Goal: Task Accomplishment & Management: Manage account settings

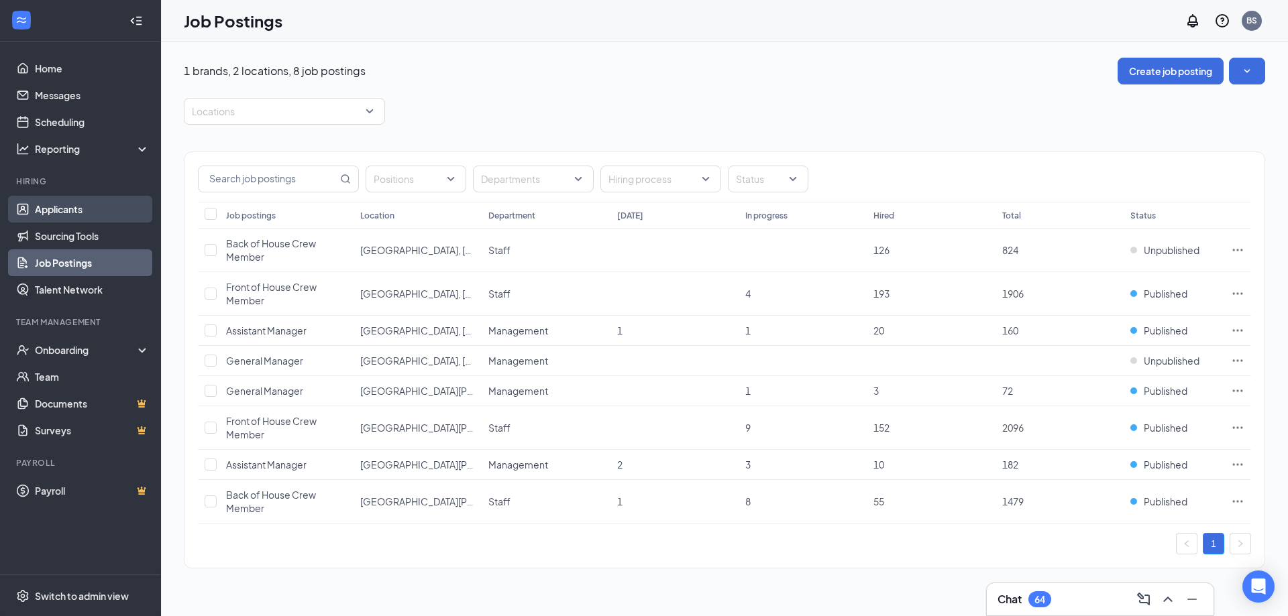
click at [115, 213] on link "Applicants" at bounding box center [92, 209] width 115 height 27
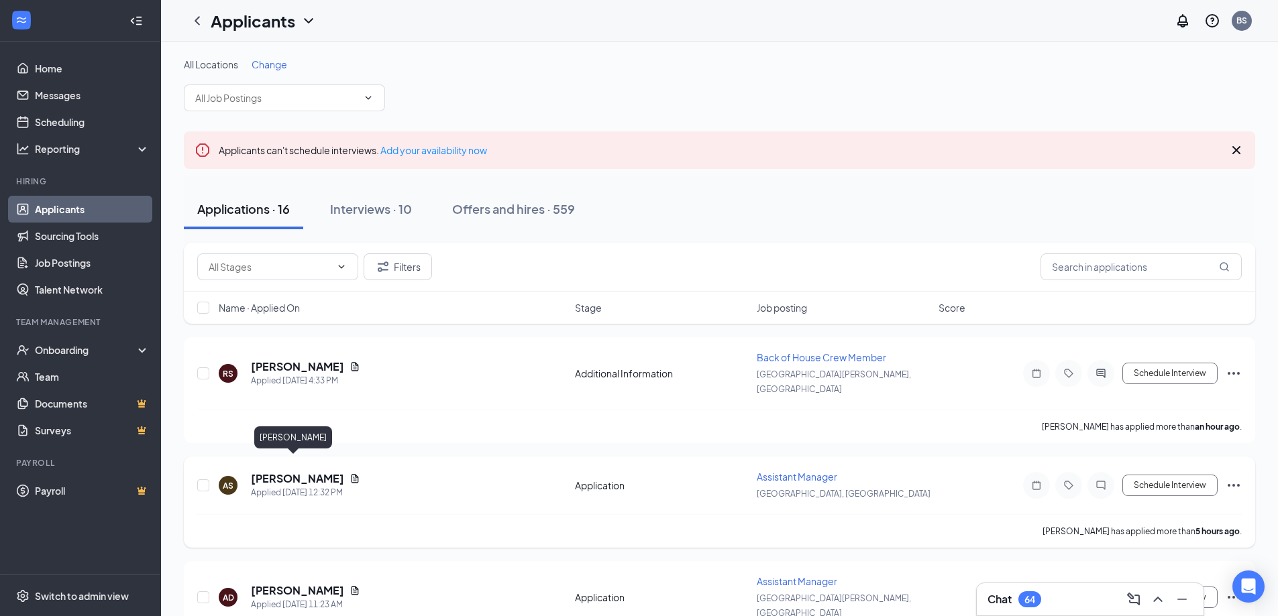
click at [266, 471] on h5 "[PERSON_NAME]" at bounding box center [297, 478] width 93 height 15
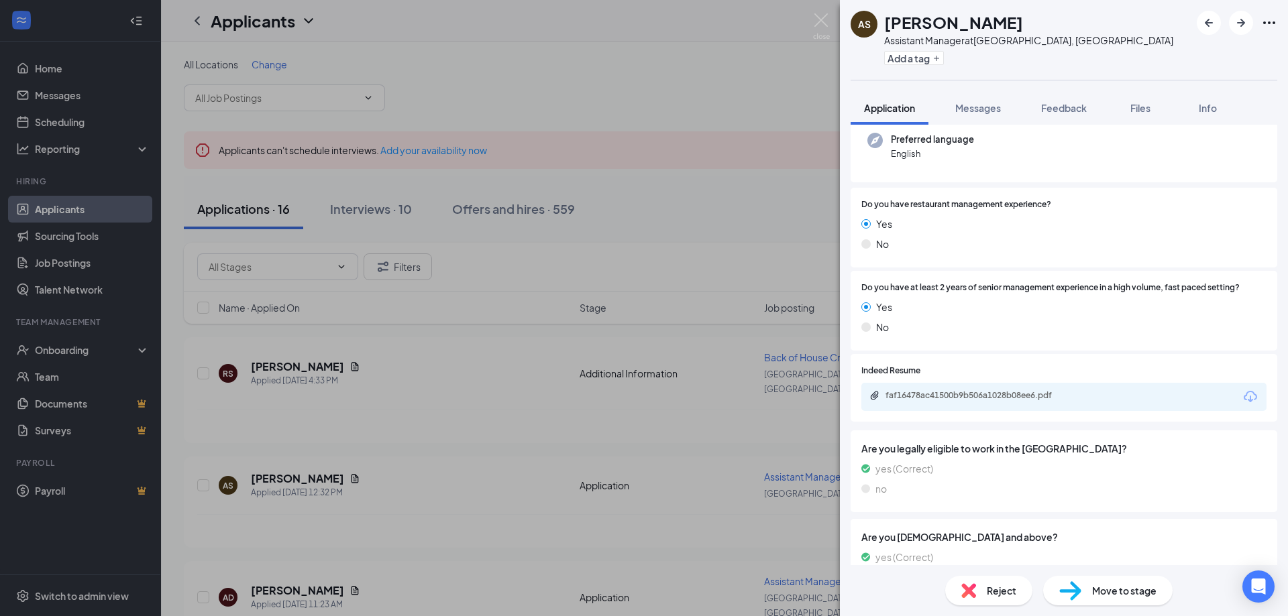
scroll to position [173, 0]
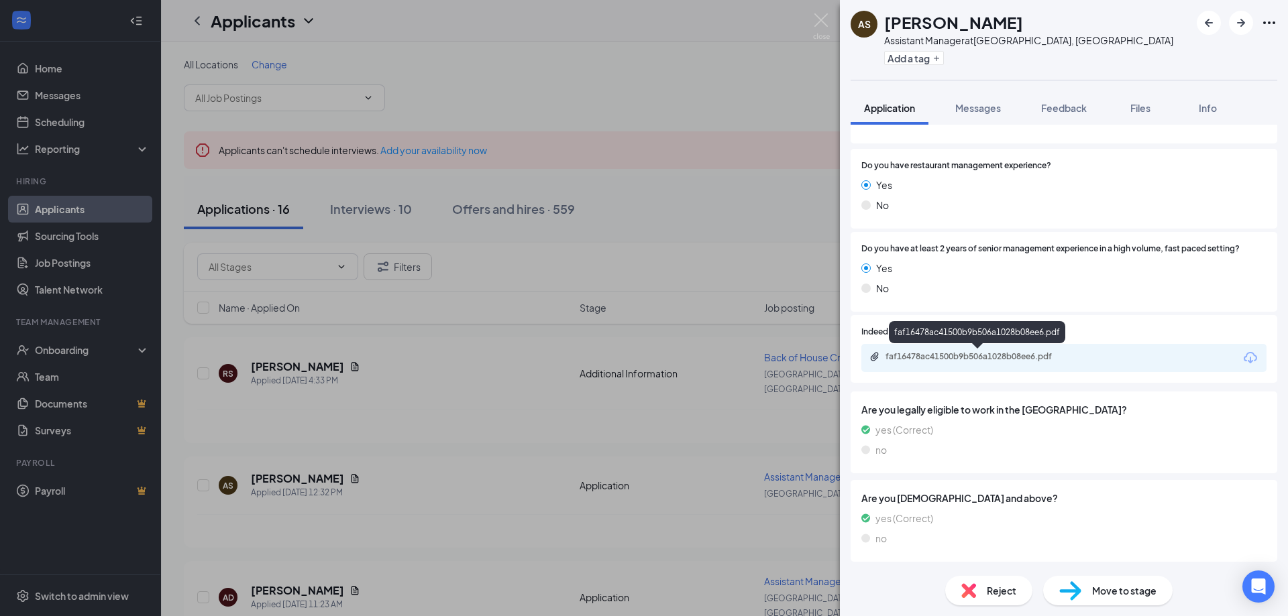
click at [1013, 357] on div "faf16478ac41500b9b506a1028b08ee6.pdf" at bounding box center [979, 356] width 188 height 11
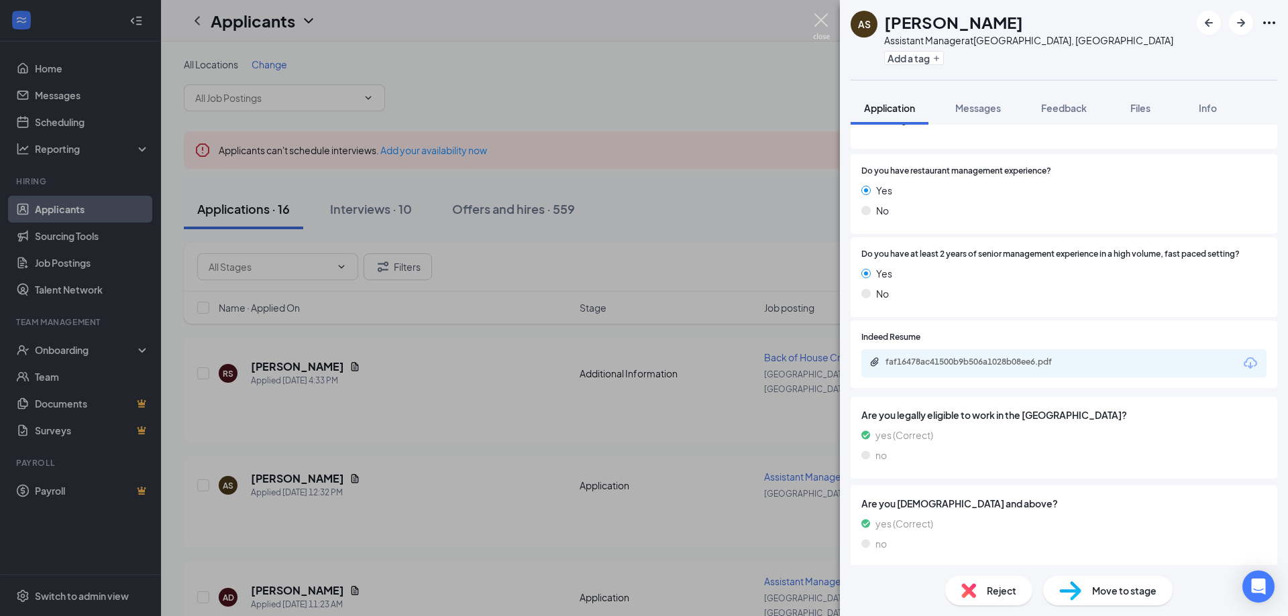
click at [817, 16] on img at bounding box center [821, 26] width 17 height 26
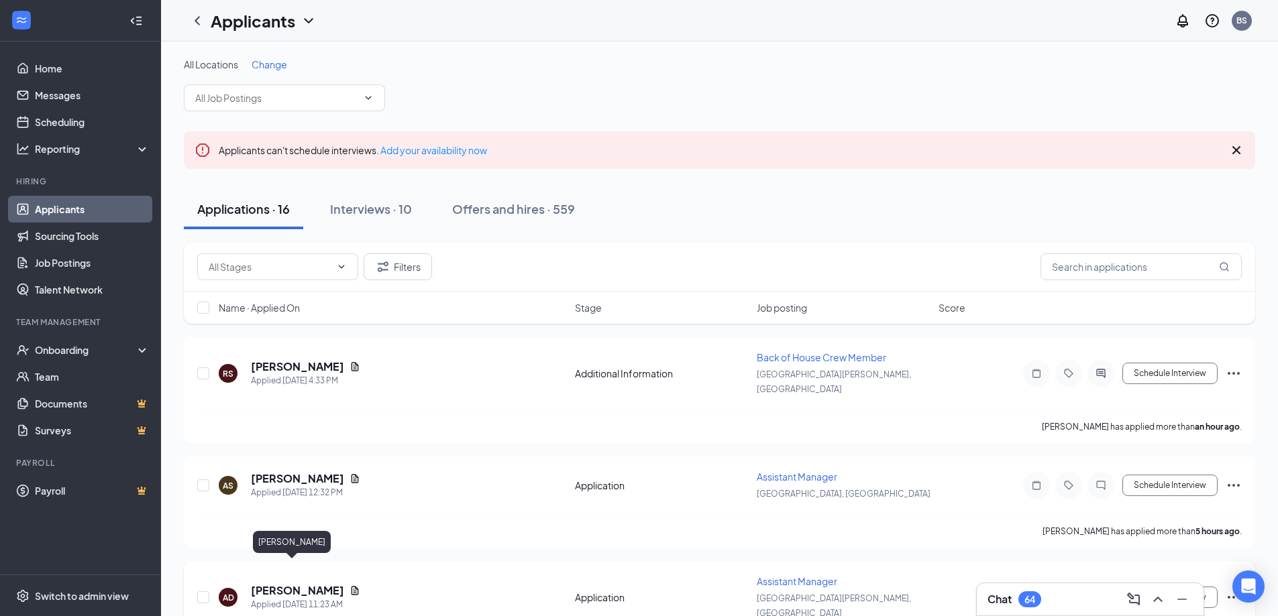
click at [266, 583] on h5 "[PERSON_NAME]" at bounding box center [297, 590] width 93 height 15
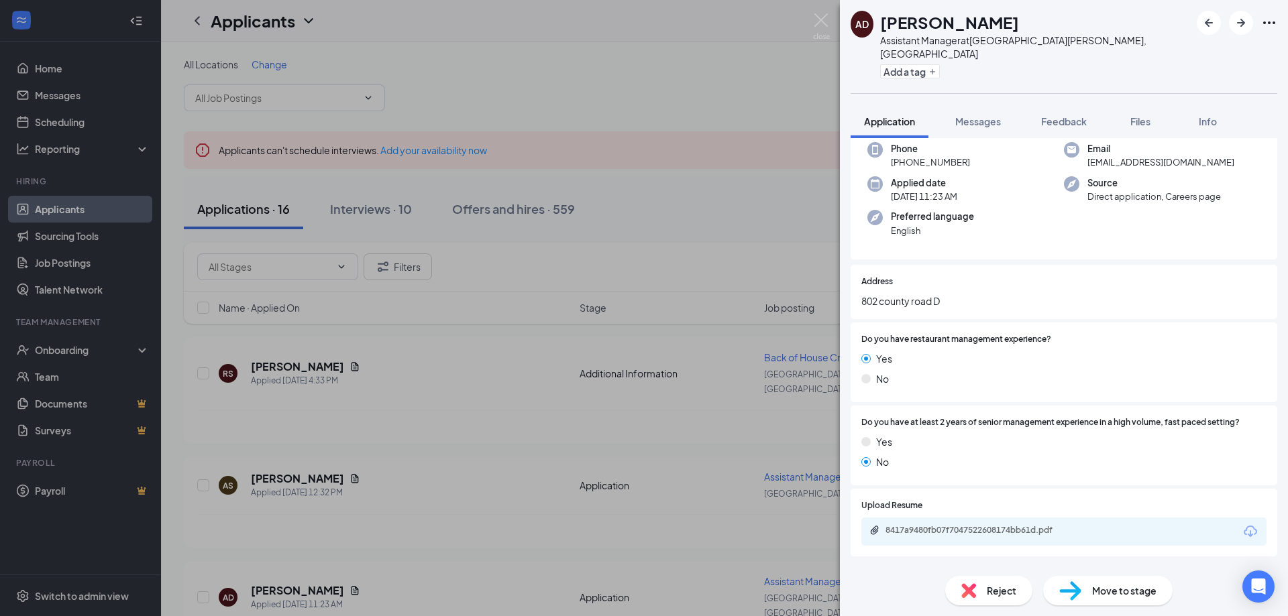
scroll to position [231, 0]
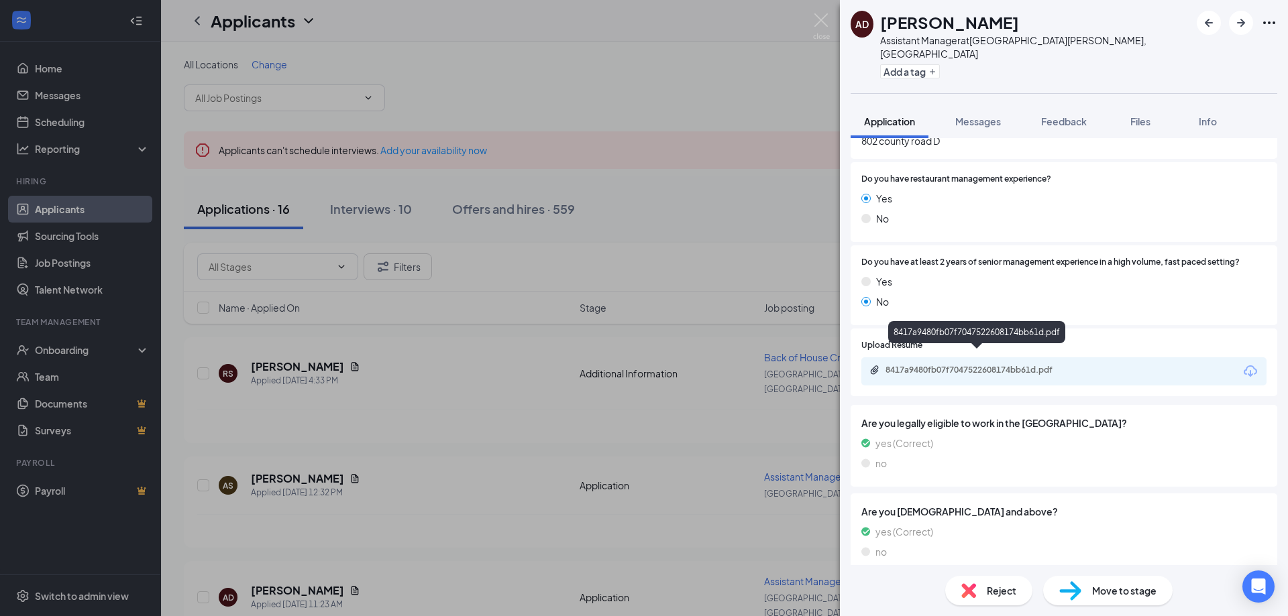
click at [975, 365] on div "8417a9480fb07f7047522608174bb61d.pdf" at bounding box center [979, 370] width 188 height 11
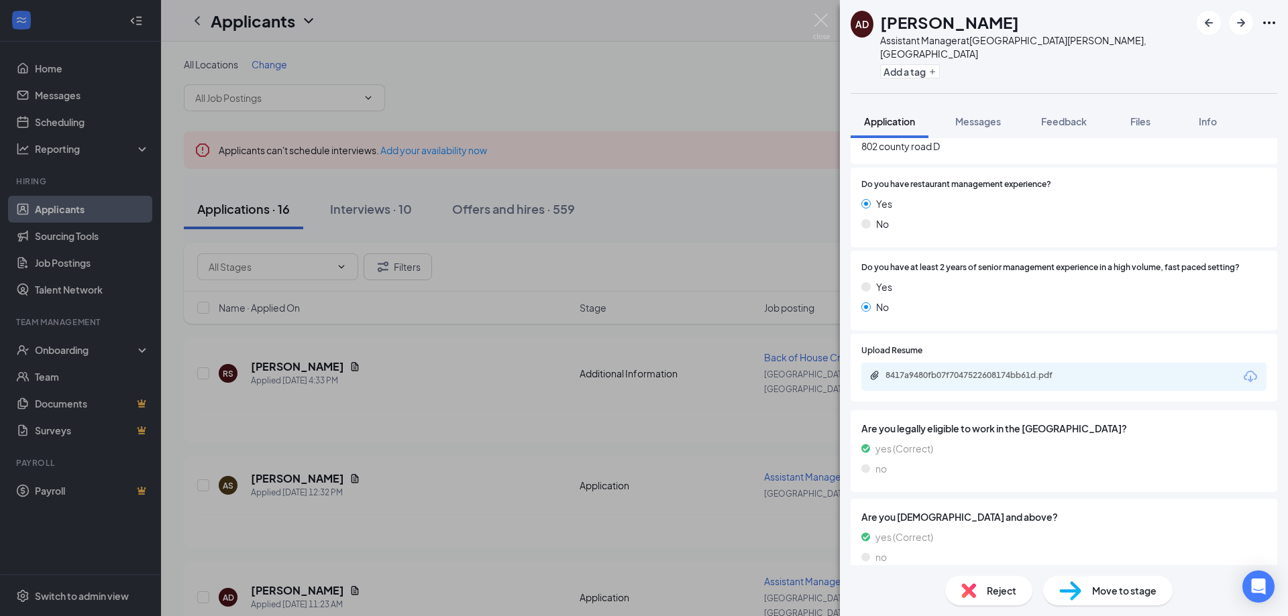
scroll to position [0, 0]
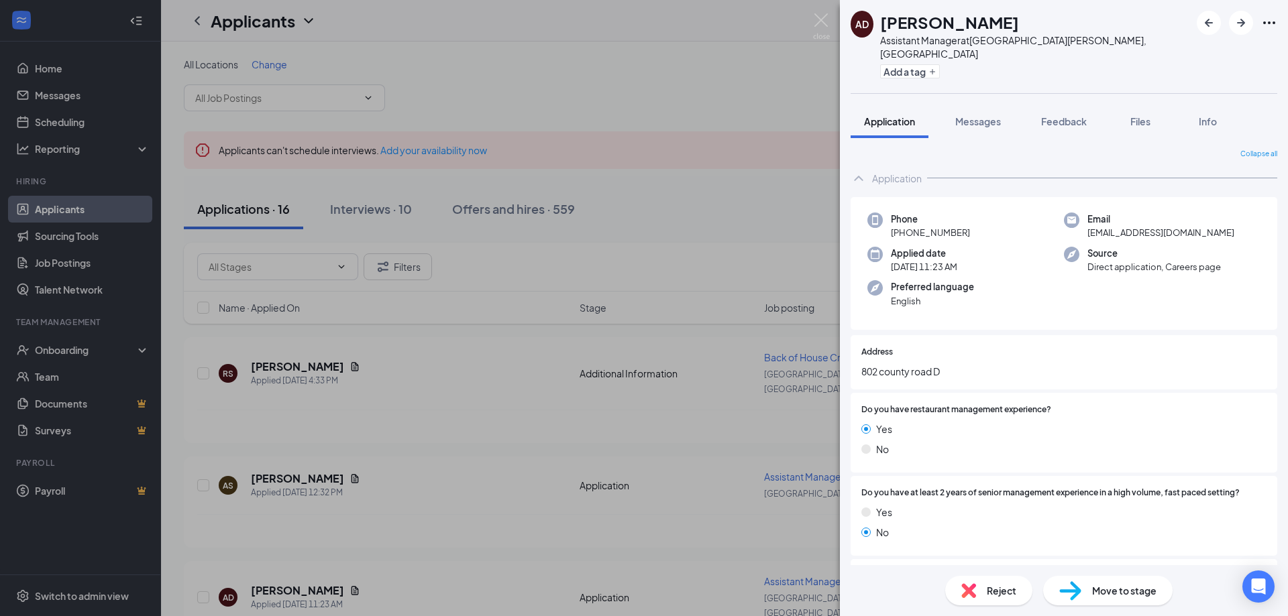
click at [990, 595] on span "Reject" at bounding box center [1001, 590] width 30 height 15
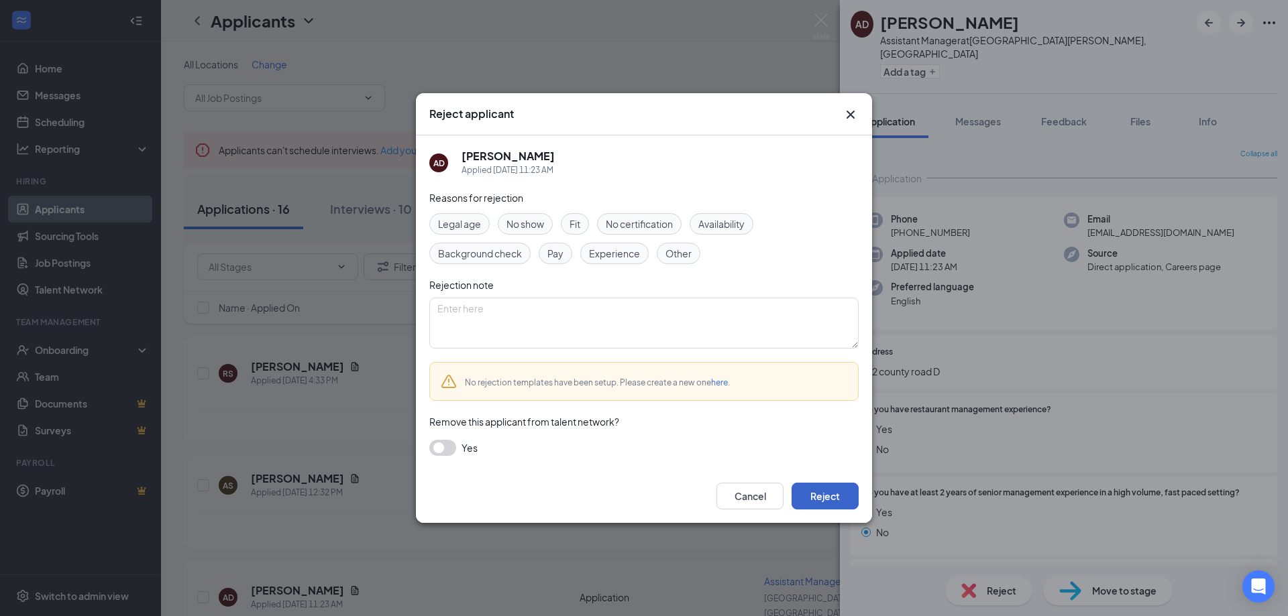
click at [840, 490] on button "Reject" at bounding box center [824, 496] width 67 height 27
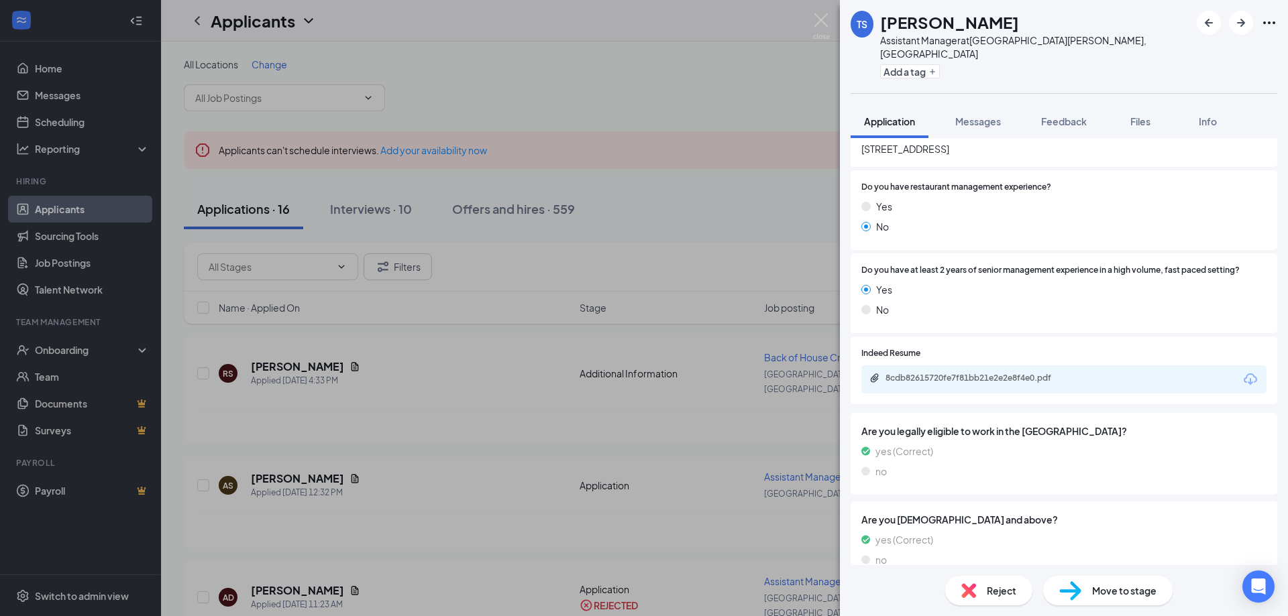
scroll to position [231, 0]
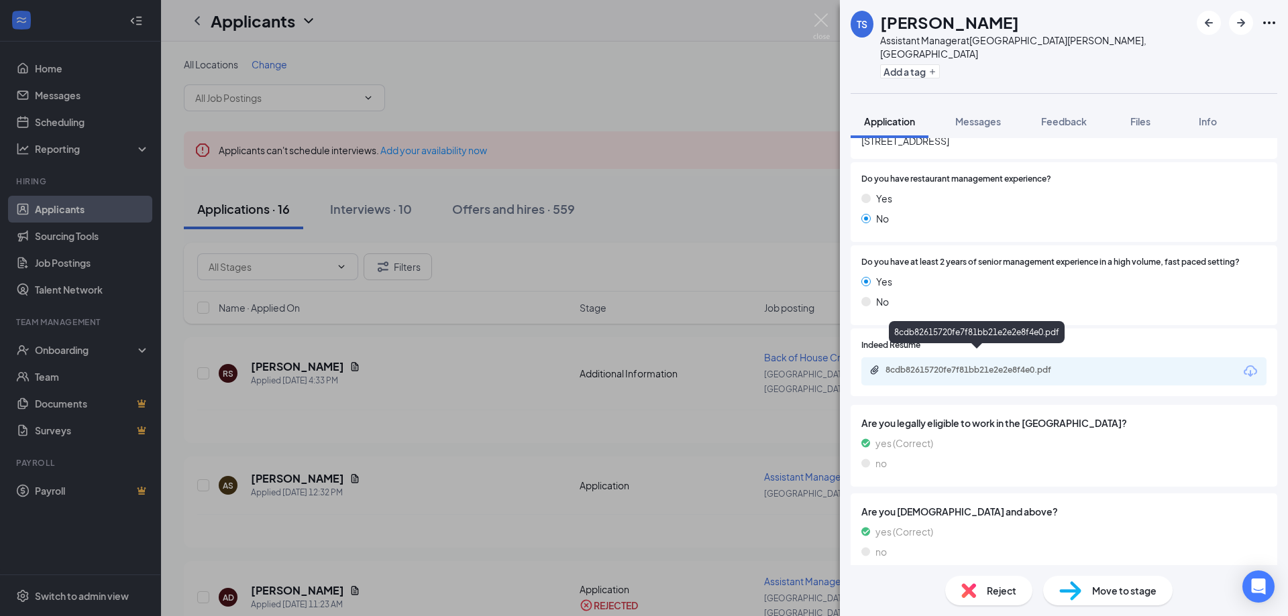
click at [952, 365] on div "8cdb82615720fe7f81bb21e2e2e8f4e0.pdf" at bounding box center [979, 370] width 188 height 11
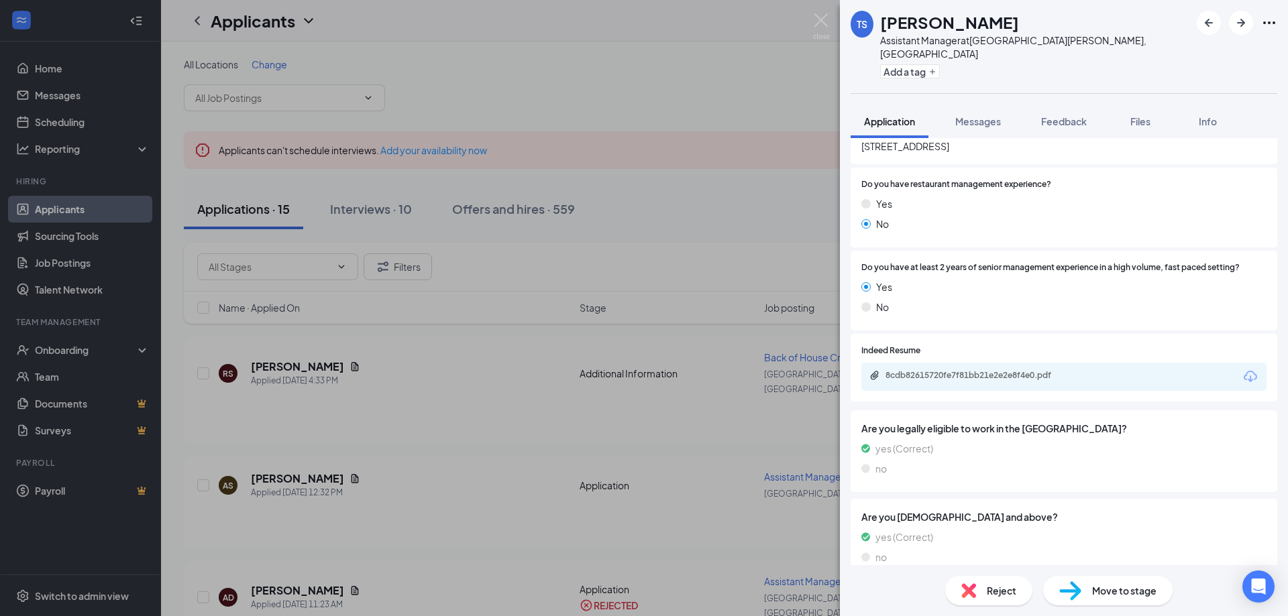
click at [1001, 596] on span "Reject" at bounding box center [1001, 590] width 30 height 15
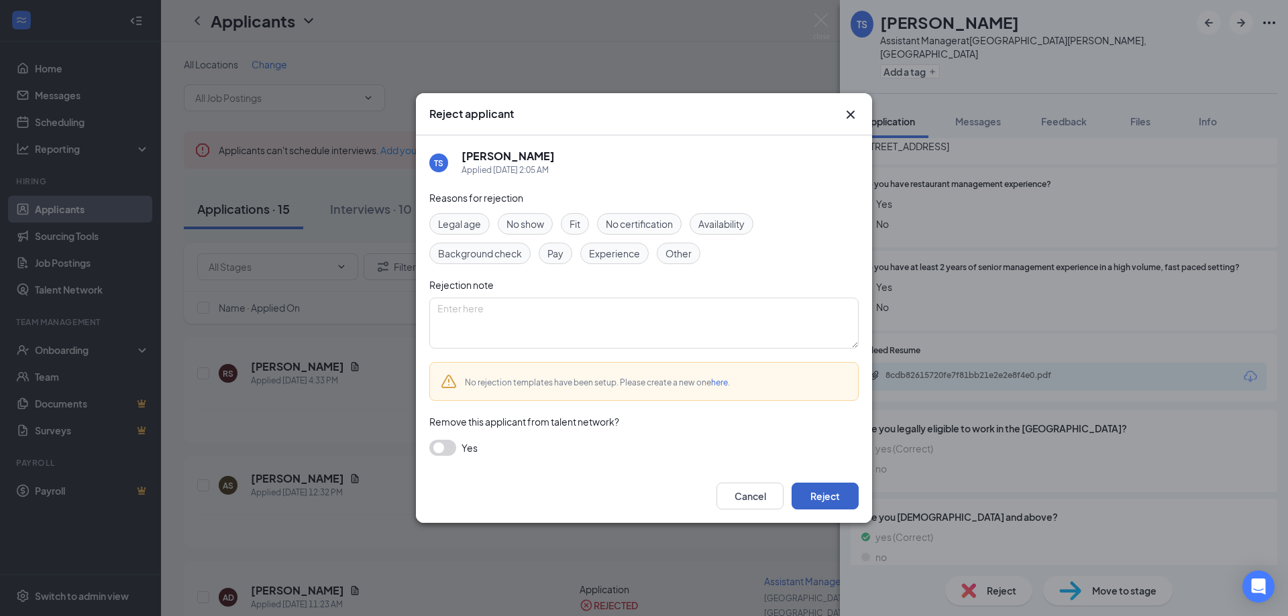
click at [813, 497] on button "Reject" at bounding box center [824, 496] width 67 height 27
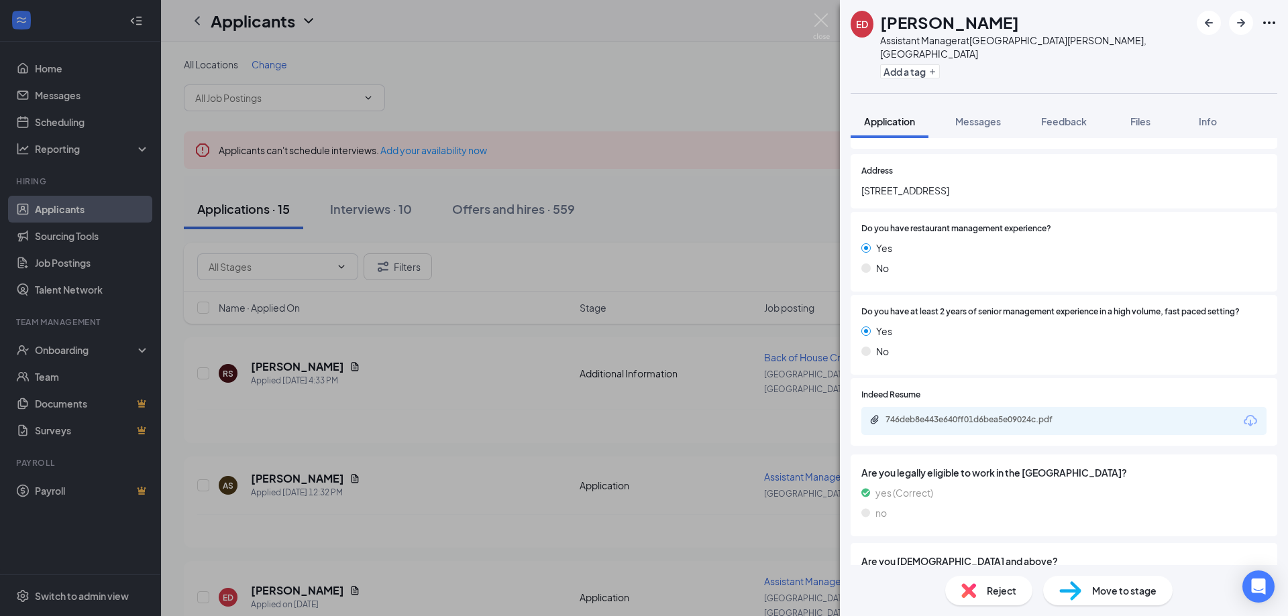
scroll to position [231, 0]
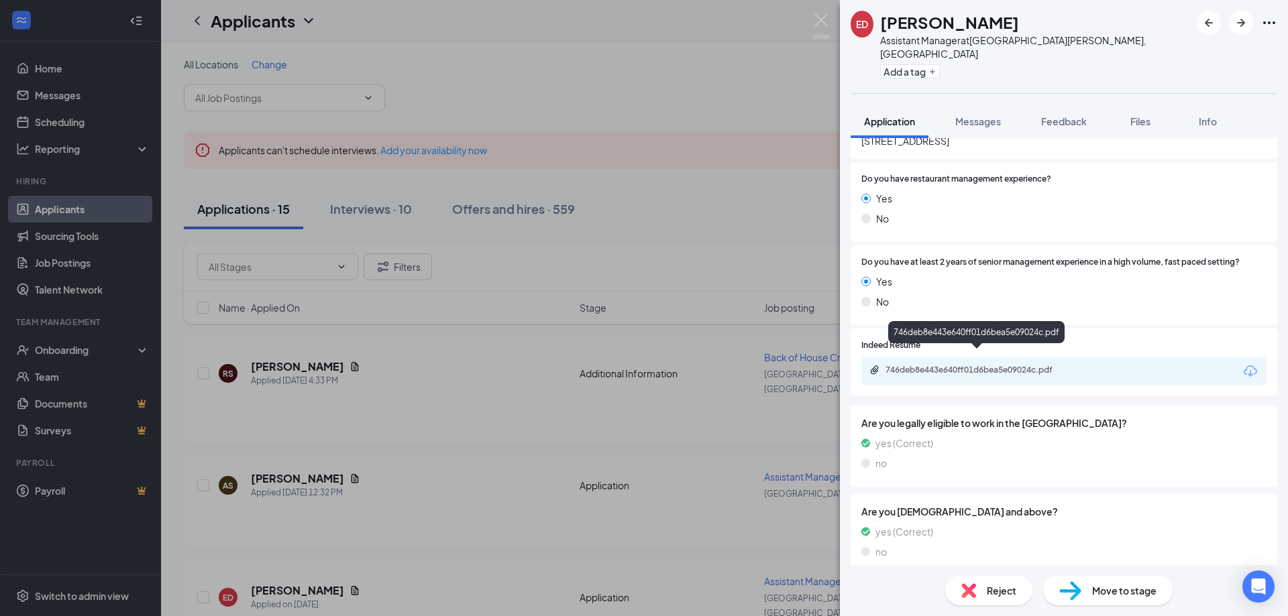
click at [1003, 365] on div "746deb8e443e640ff01d6bea5e09024c.pdf" at bounding box center [979, 370] width 188 height 11
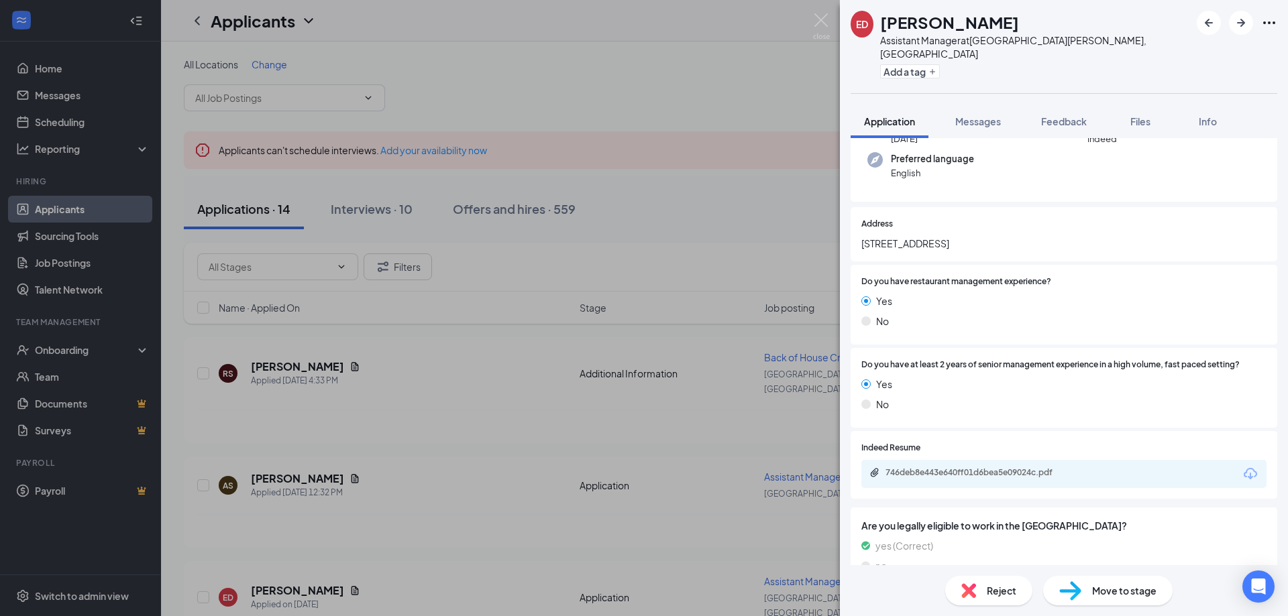
scroll to position [0, 0]
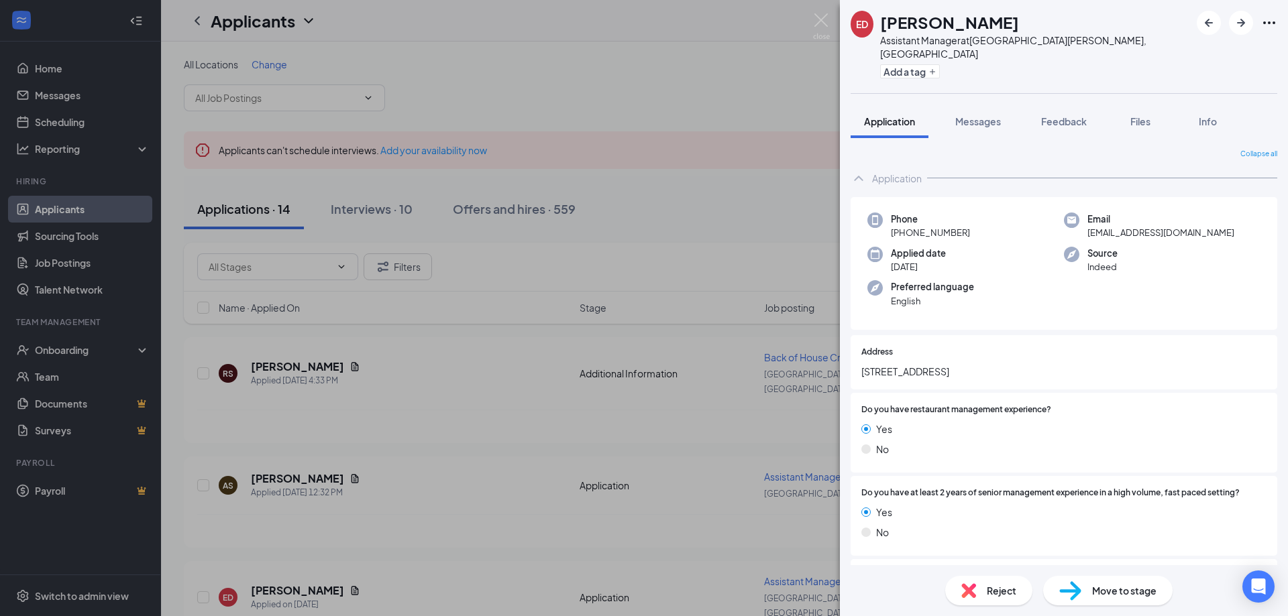
click at [991, 603] on div "Reject" at bounding box center [988, 591] width 87 height 30
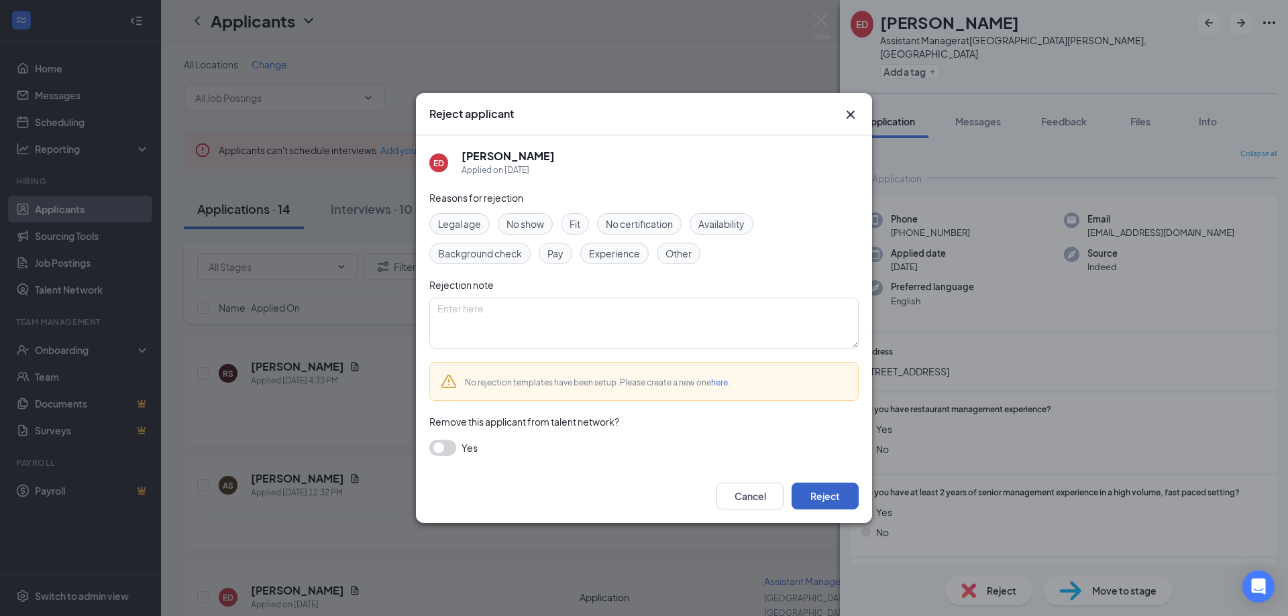
click at [809, 494] on button "Reject" at bounding box center [824, 496] width 67 height 27
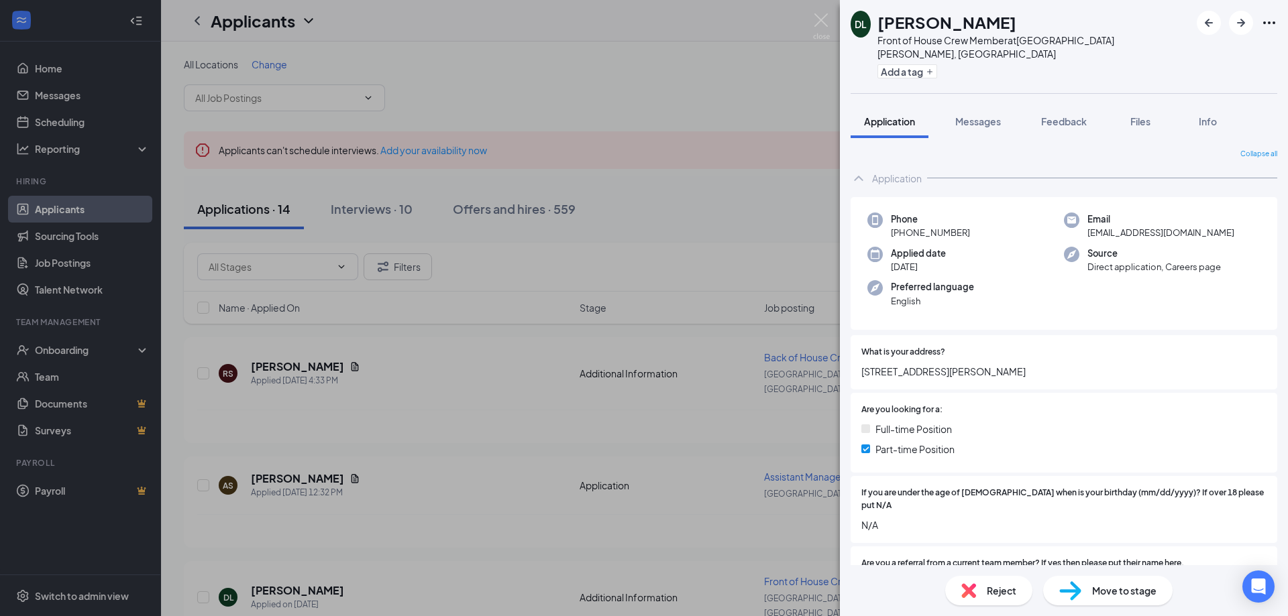
click at [997, 591] on span "Reject" at bounding box center [1001, 590] width 30 height 15
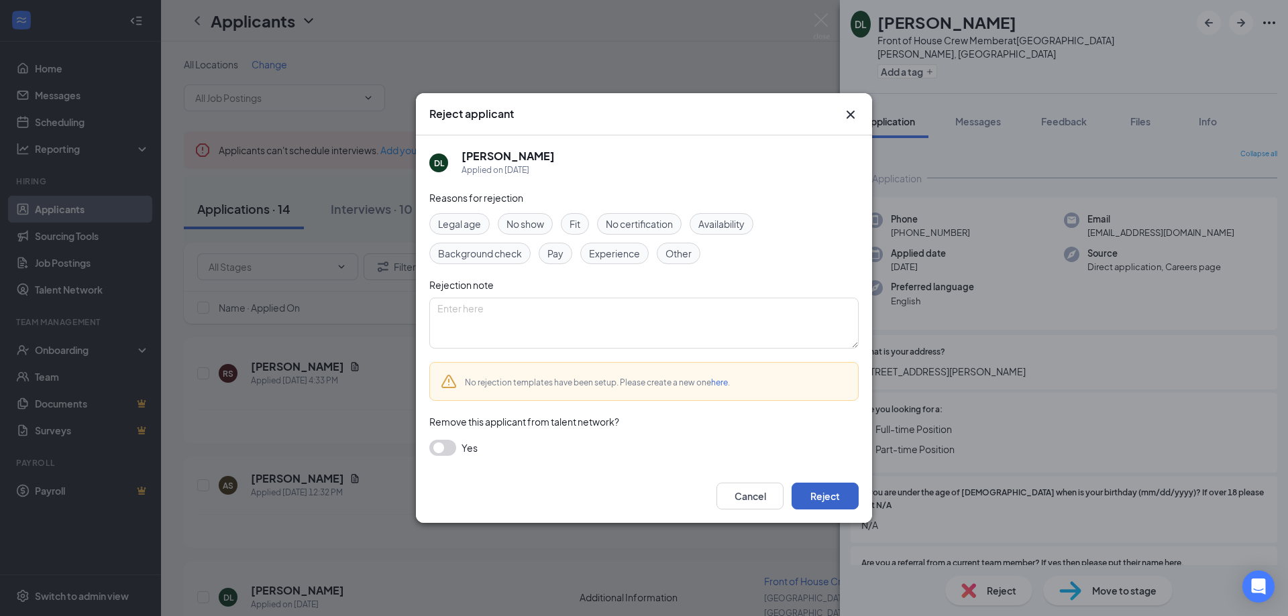
click at [836, 504] on button "Reject" at bounding box center [824, 496] width 67 height 27
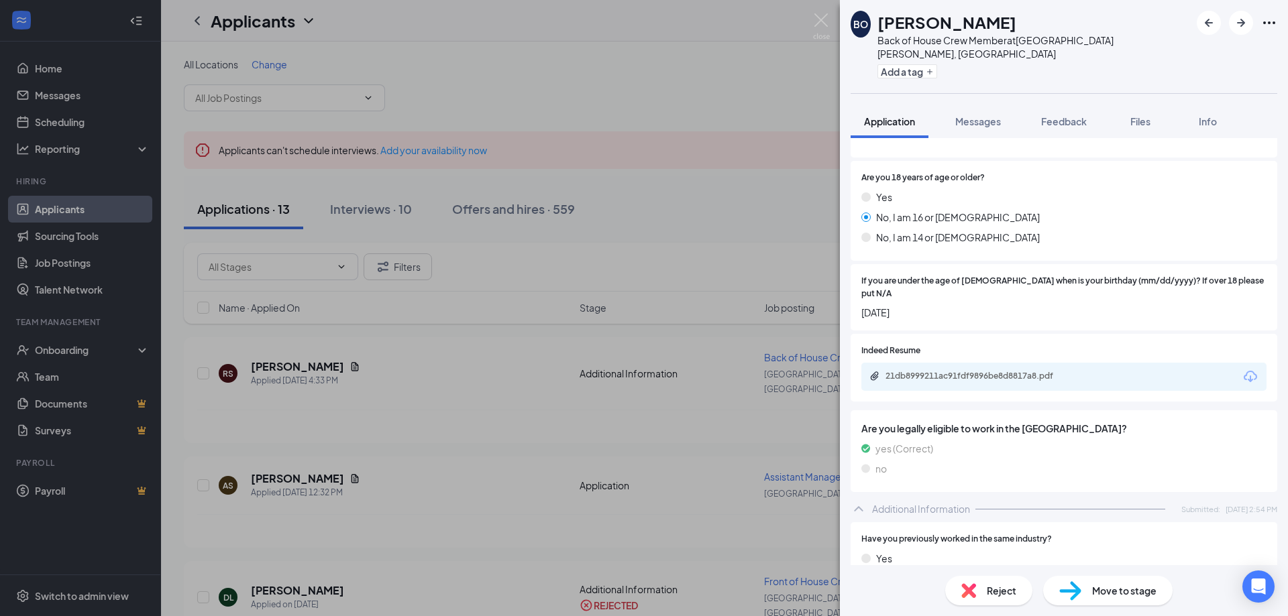
scroll to position [708, 0]
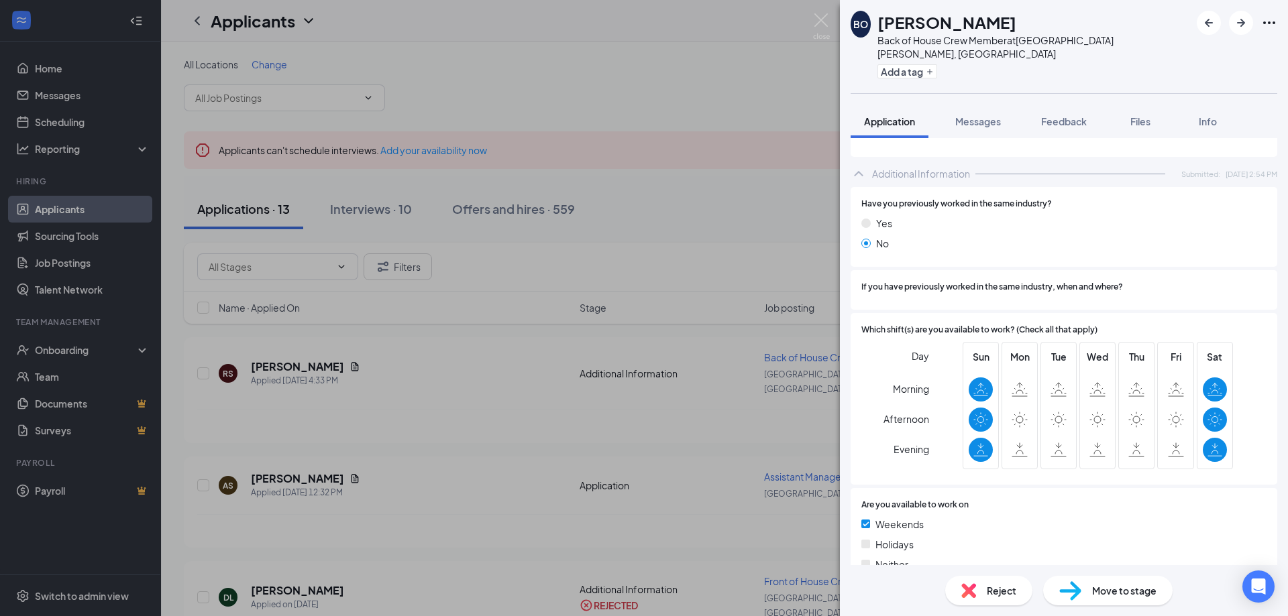
click at [978, 592] on div "Reject" at bounding box center [988, 591] width 87 height 30
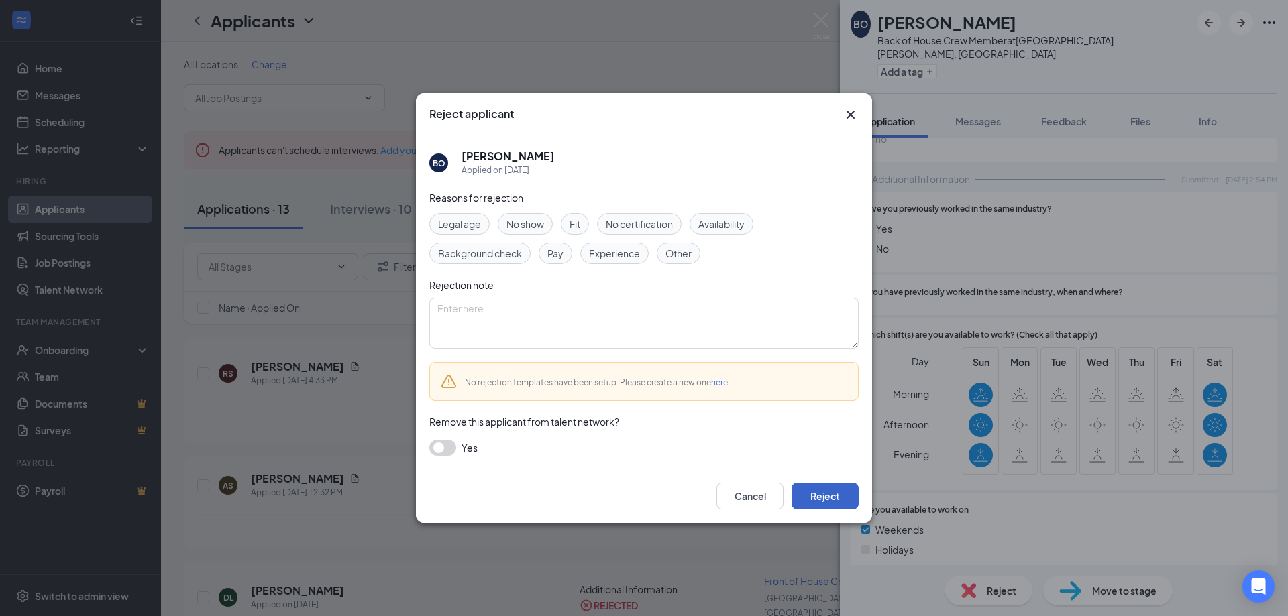
click at [816, 501] on button "Reject" at bounding box center [824, 496] width 67 height 27
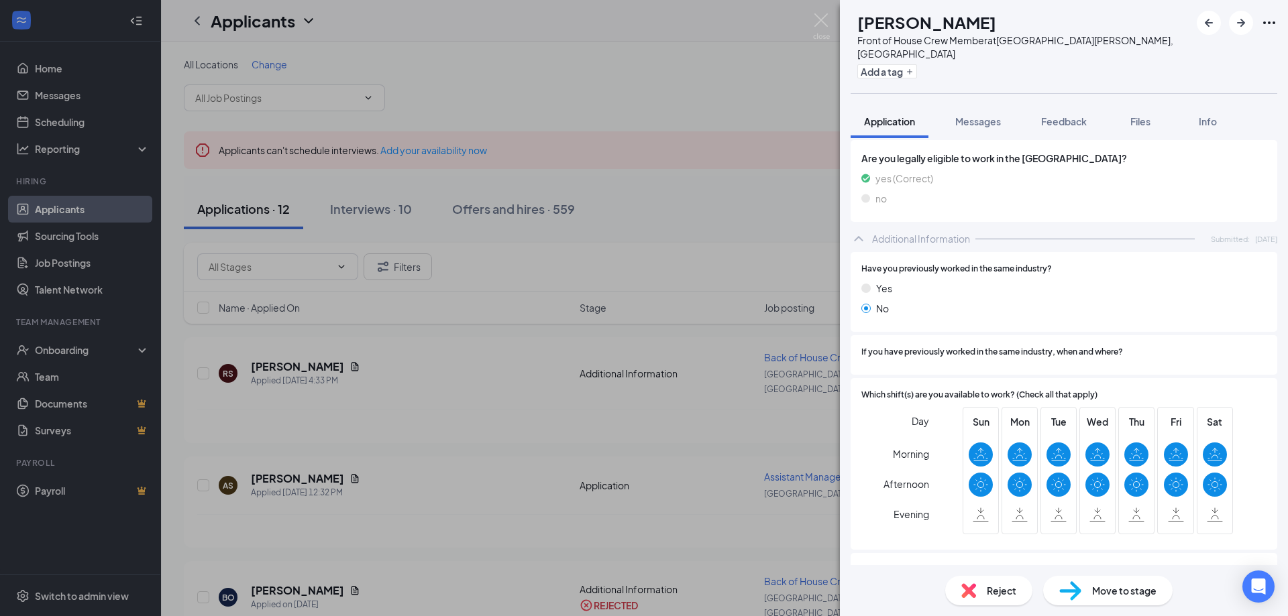
scroll to position [605, 0]
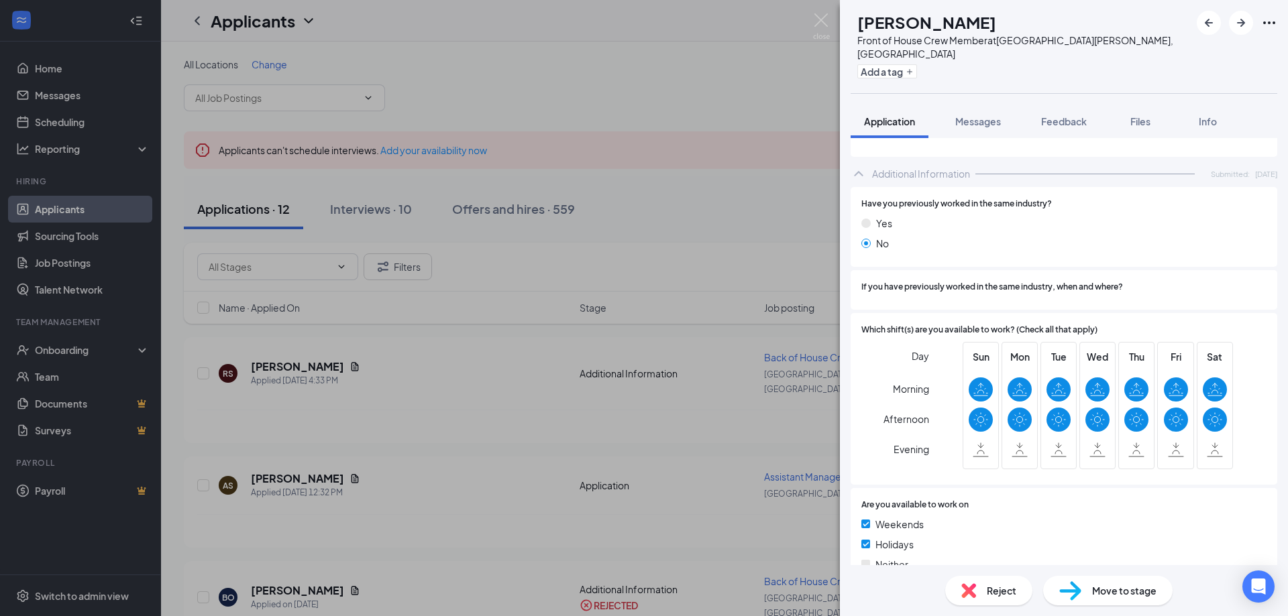
click at [976, 598] on div "Reject" at bounding box center [988, 591] width 87 height 30
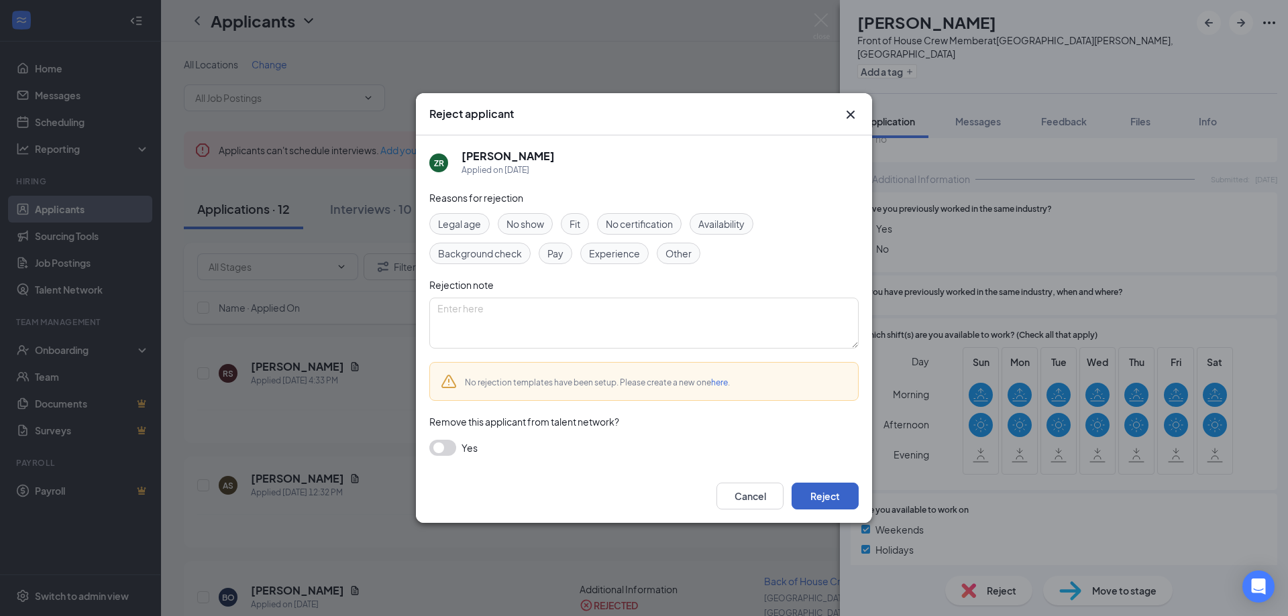
click at [824, 495] on button "Reject" at bounding box center [824, 496] width 67 height 27
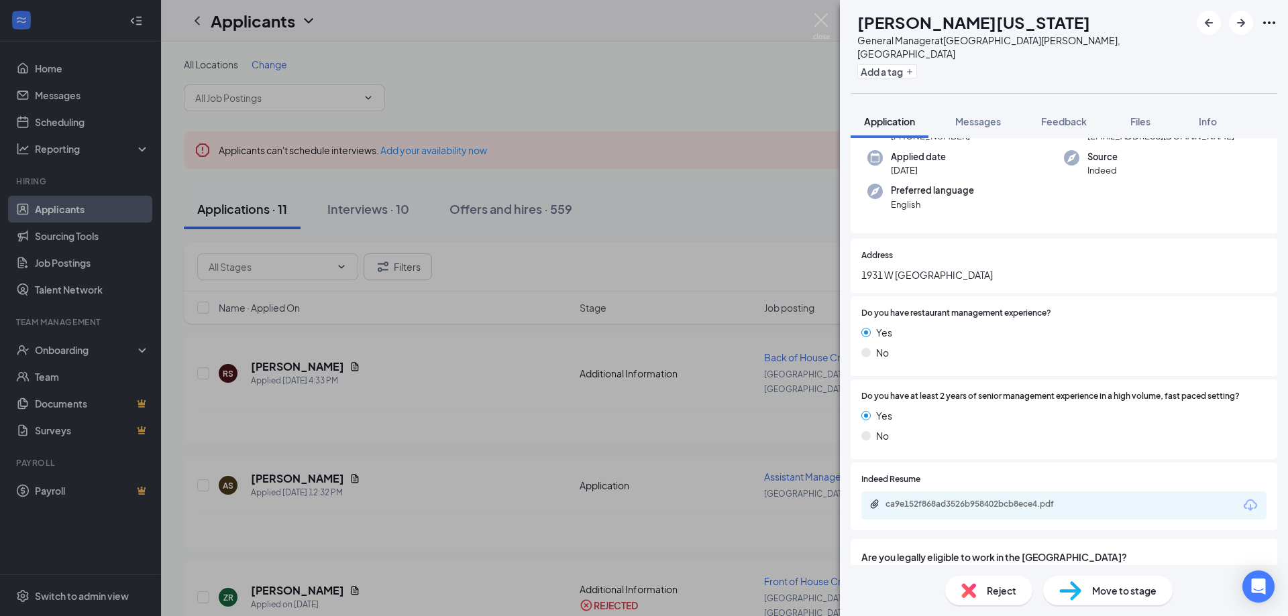
scroll to position [268, 0]
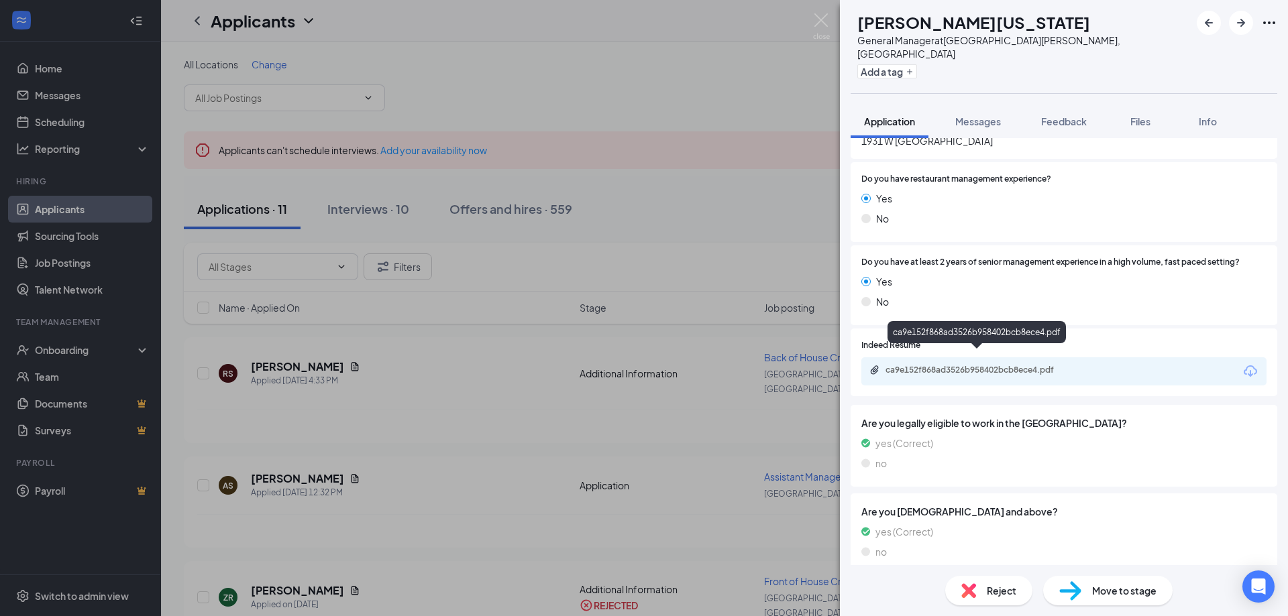
click at [1052, 365] on div "ca9e152f868ad3526b958402bcb8ece4.pdf" at bounding box center [979, 370] width 188 height 11
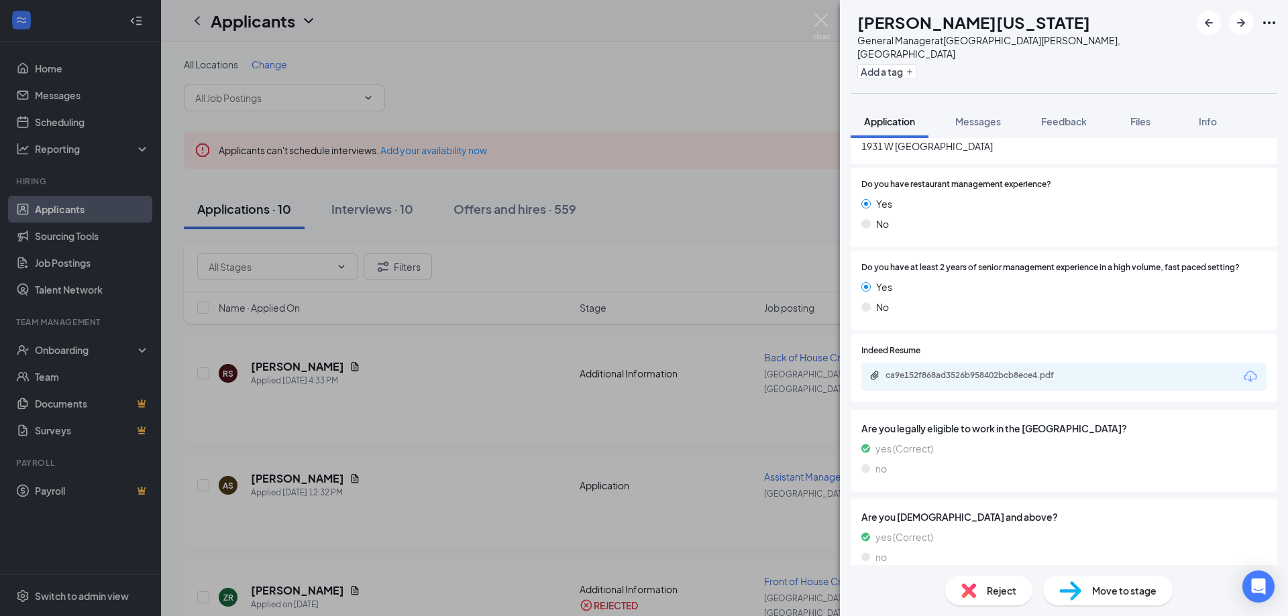
click at [993, 587] on span "Reject" at bounding box center [1001, 590] width 30 height 15
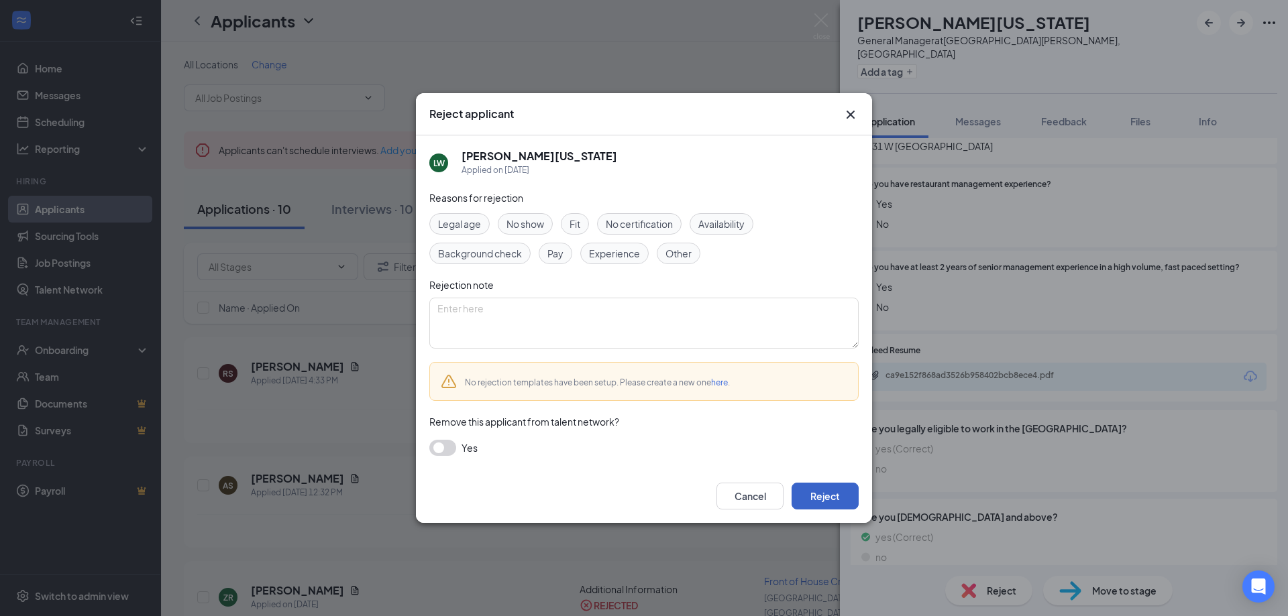
click at [844, 497] on button "Reject" at bounding box center [824, 496] width 67 height 27
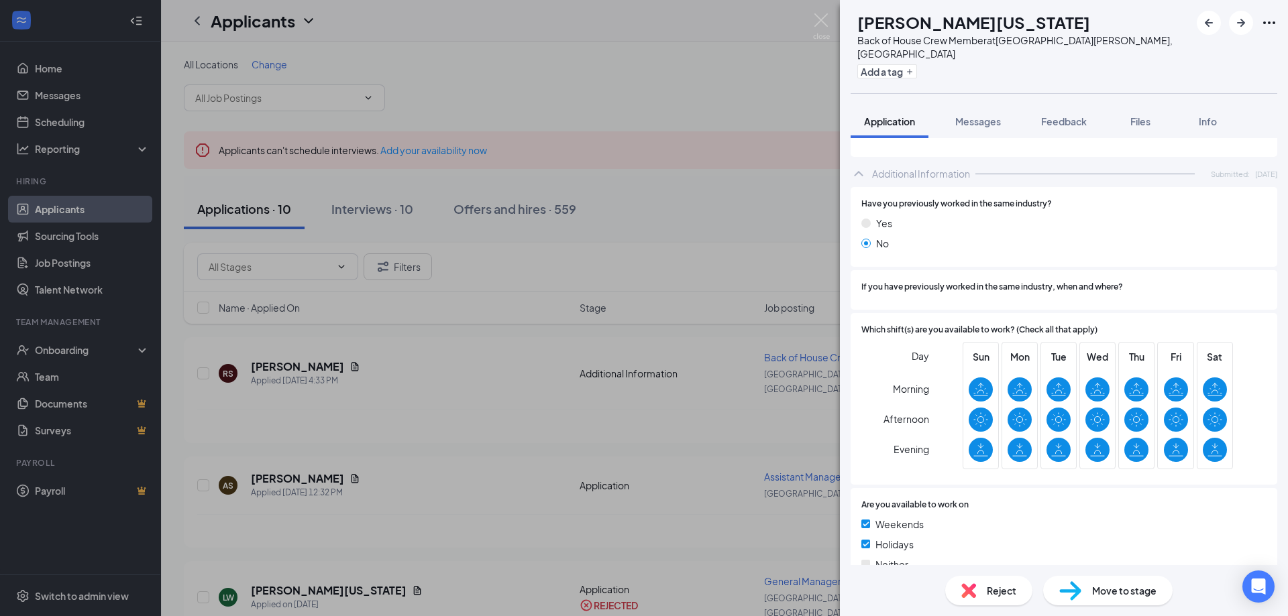
scroll to position [306, 0]
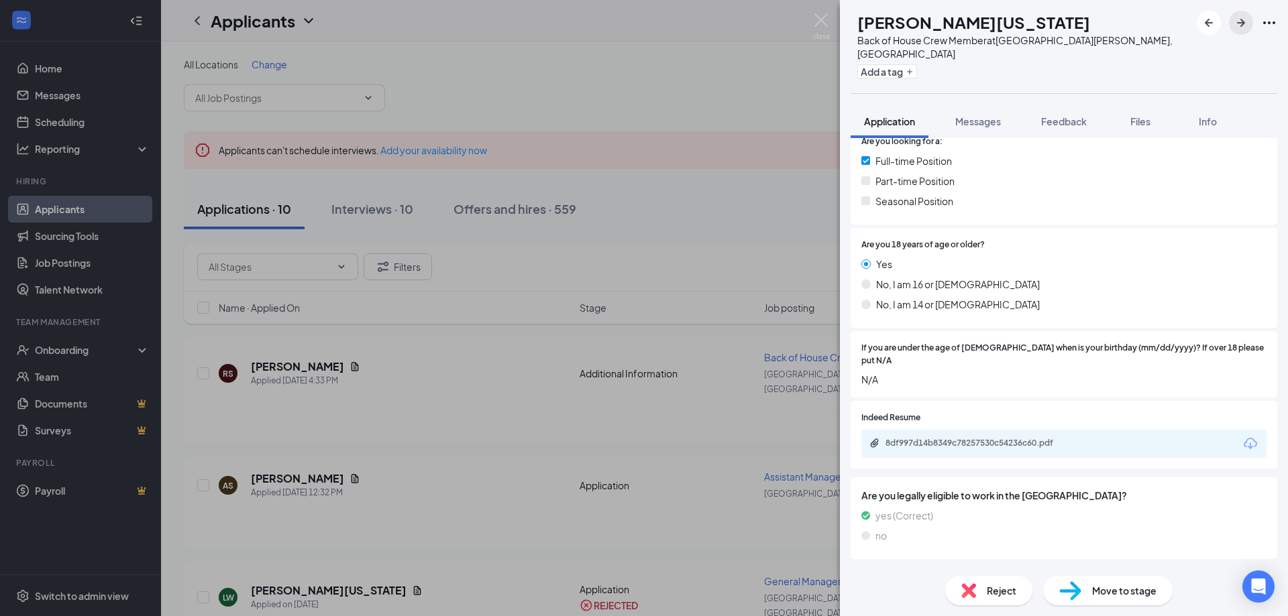
click at [1239, 23] on icon "ArrowRight" at bounding box center [1241, 23] width 8 height 8
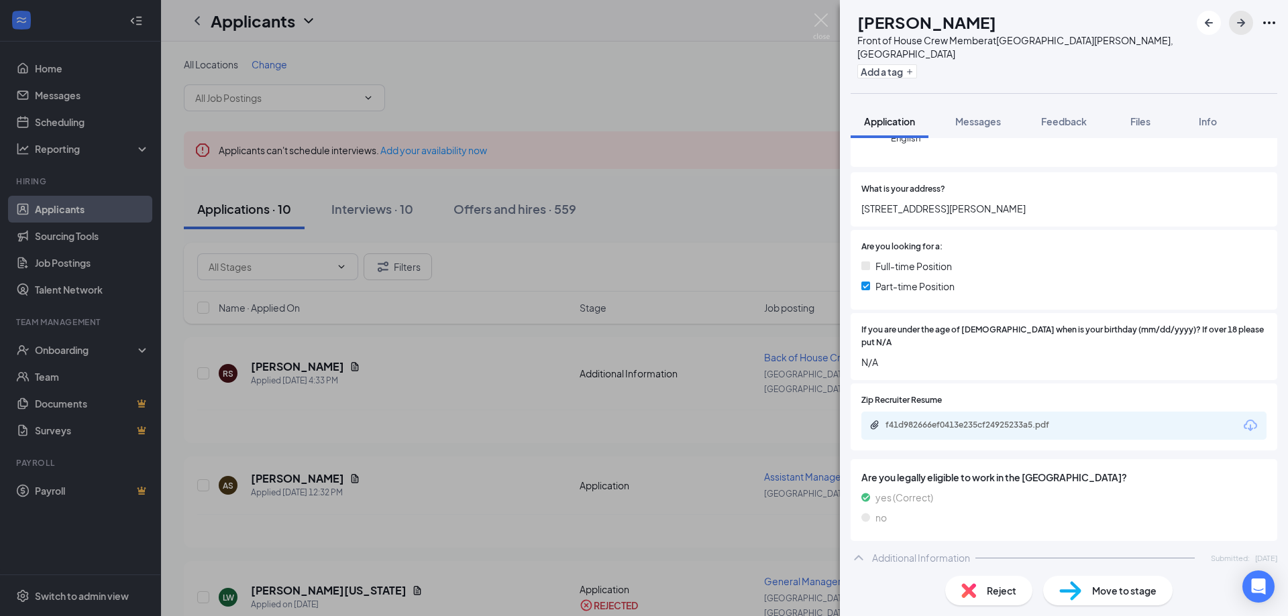
scroll to position [145, 0]
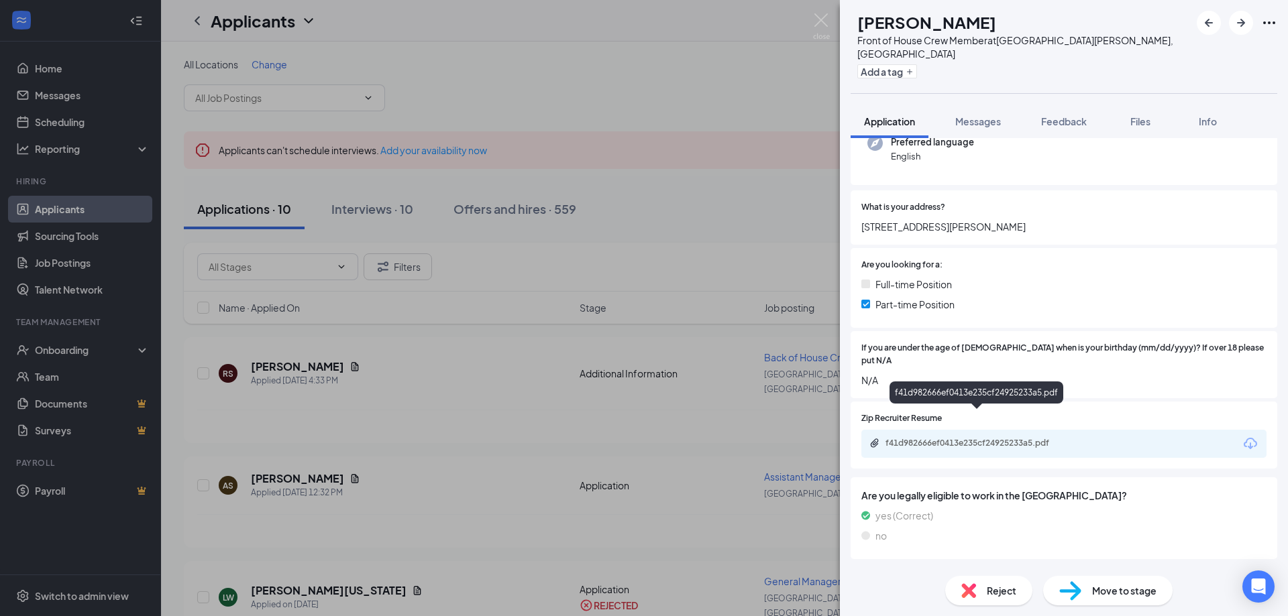
click at [938, 438] on div "f41d982666ef0413e235cf24925233a5.pdf" at bounding box center [977, 444] width 217 height 13
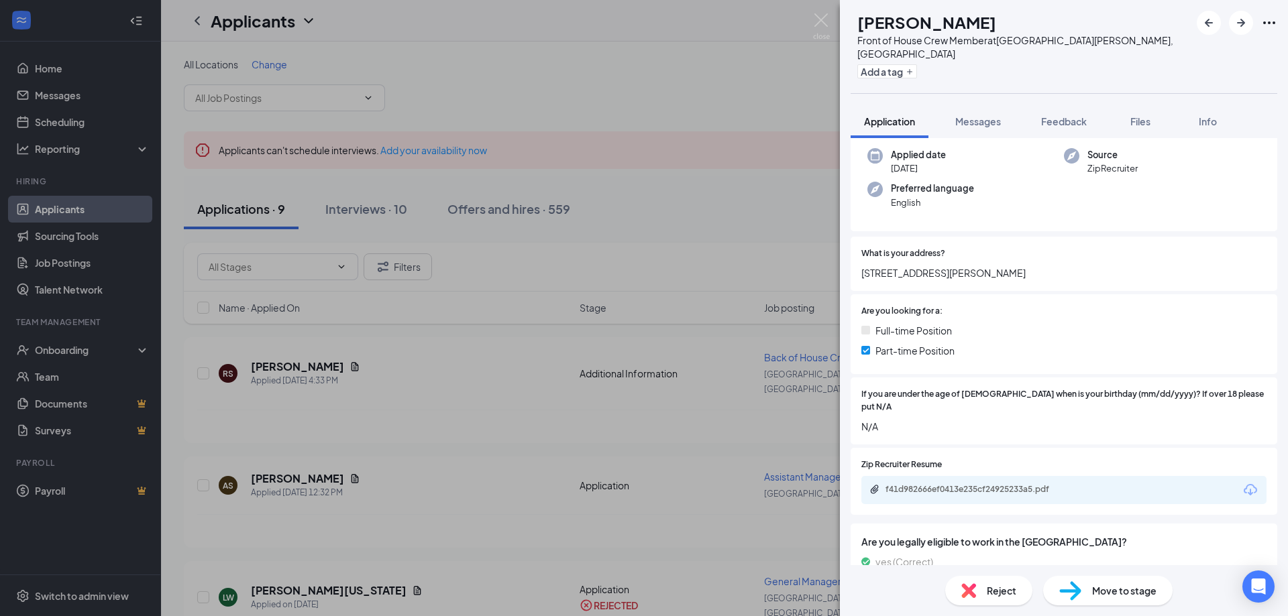
scroll to position [0, 0]
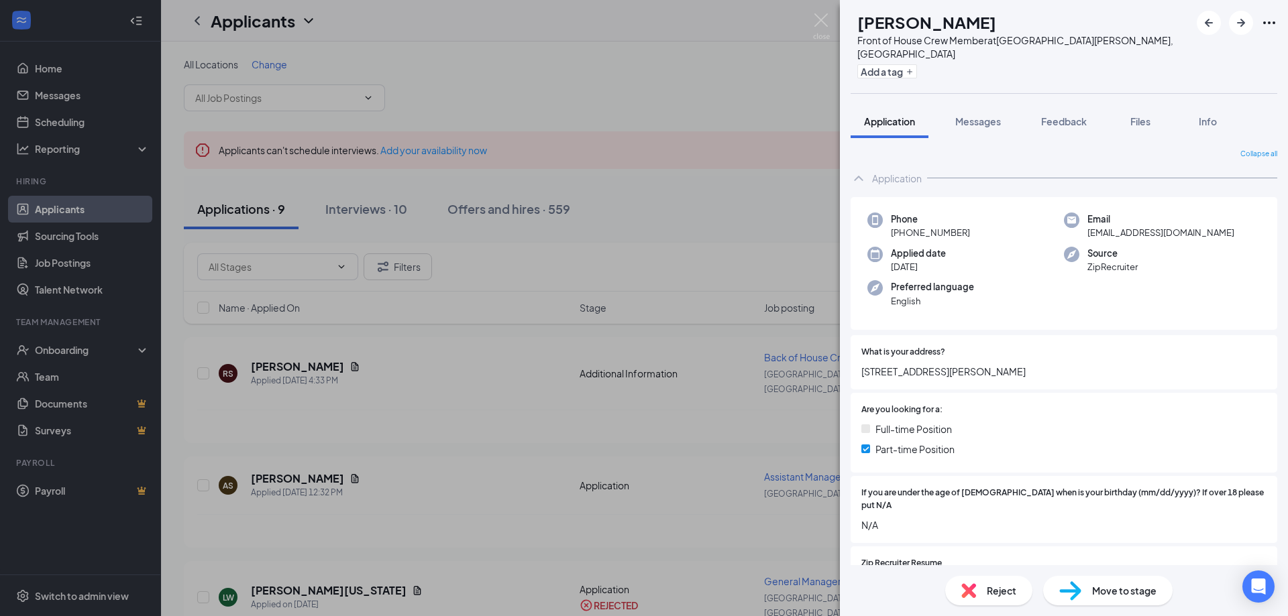
click at [1092, 597] on span "Move to stage" at bounding box center [1124, 590] width 64 height 15
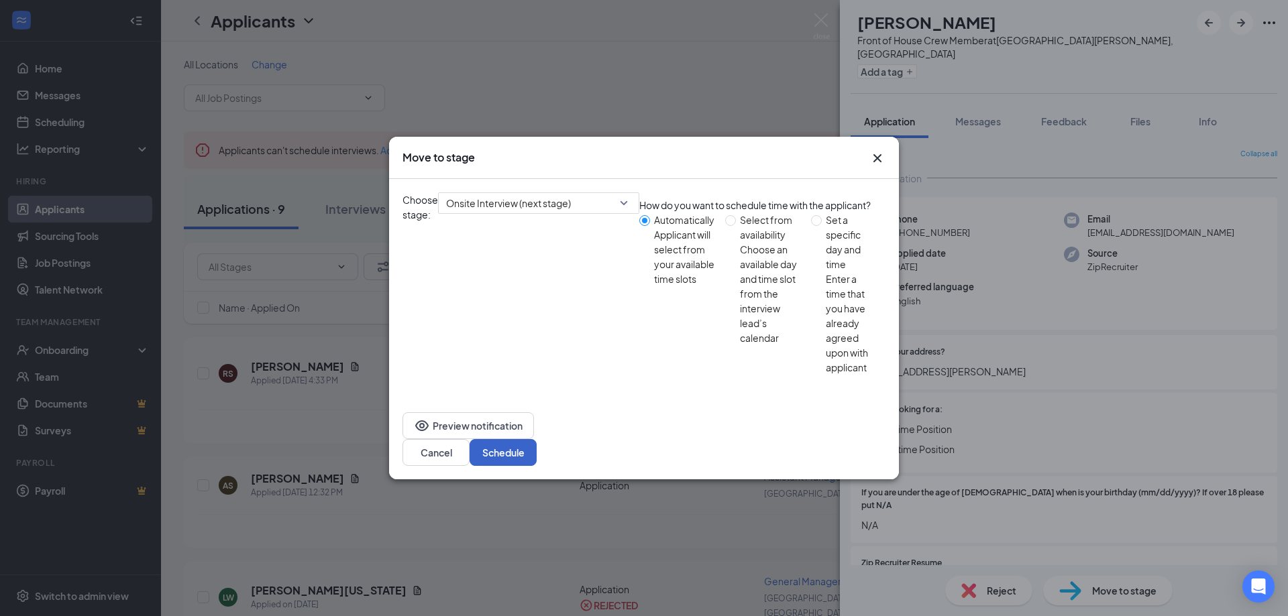
click at [537, 439] on button "Schedule" at bounding box center [502, 452] width 67 height 27
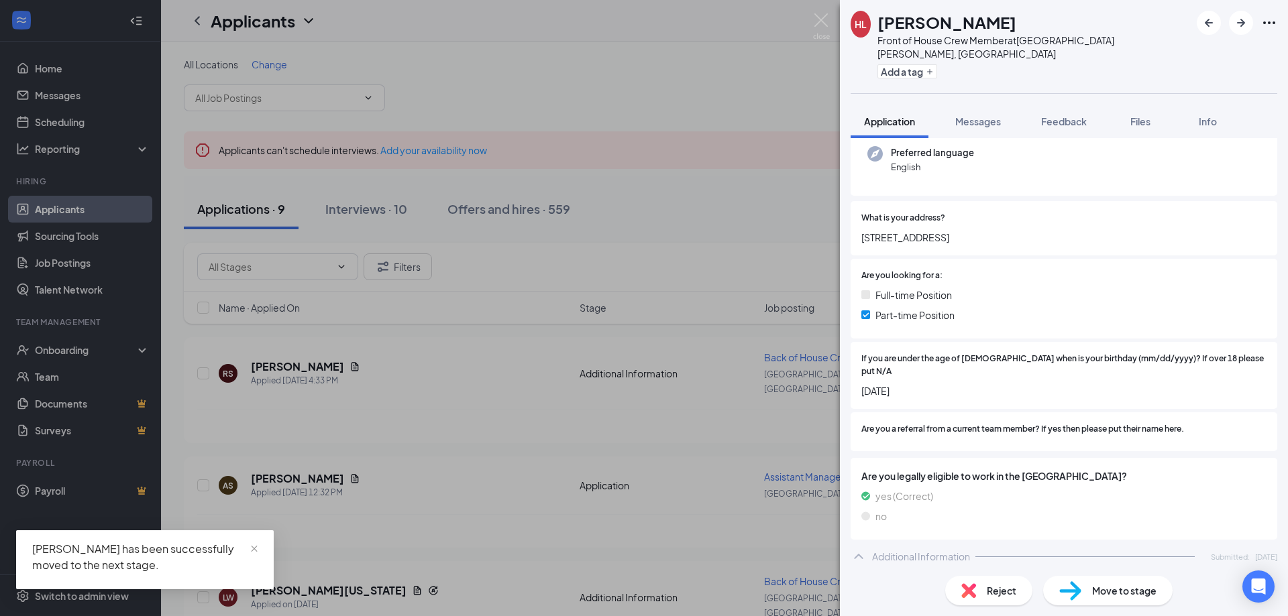
scroll to position [517, 0]
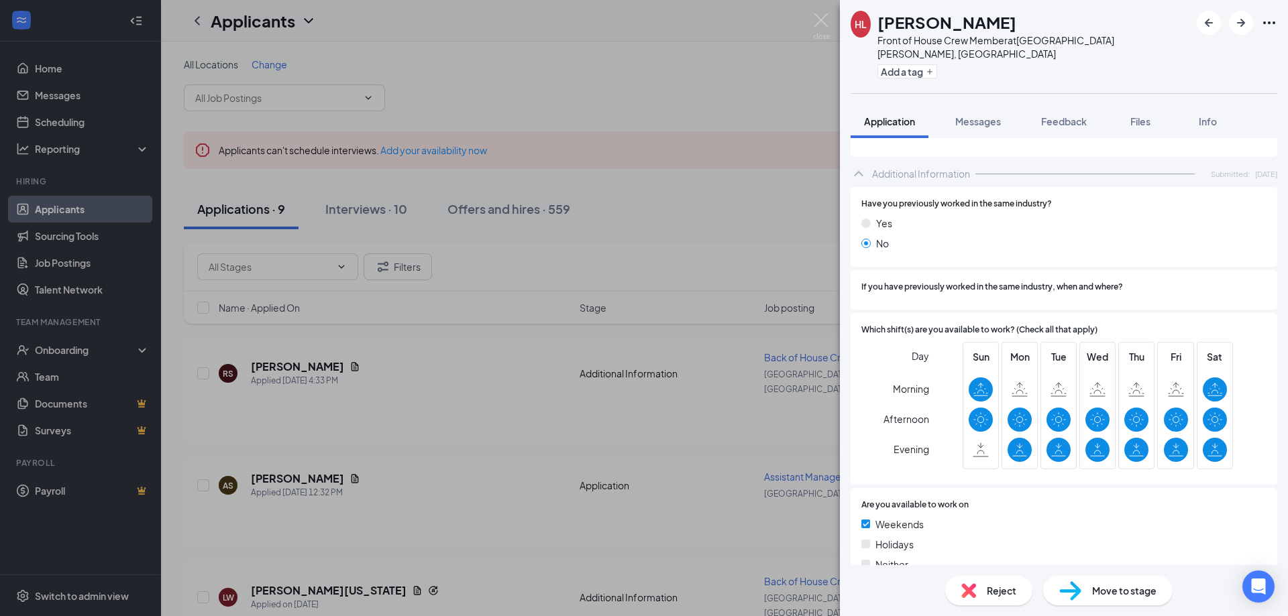
click at [982, 589] on div "Reject" at bounding box center [988, 591] width 87 height 30
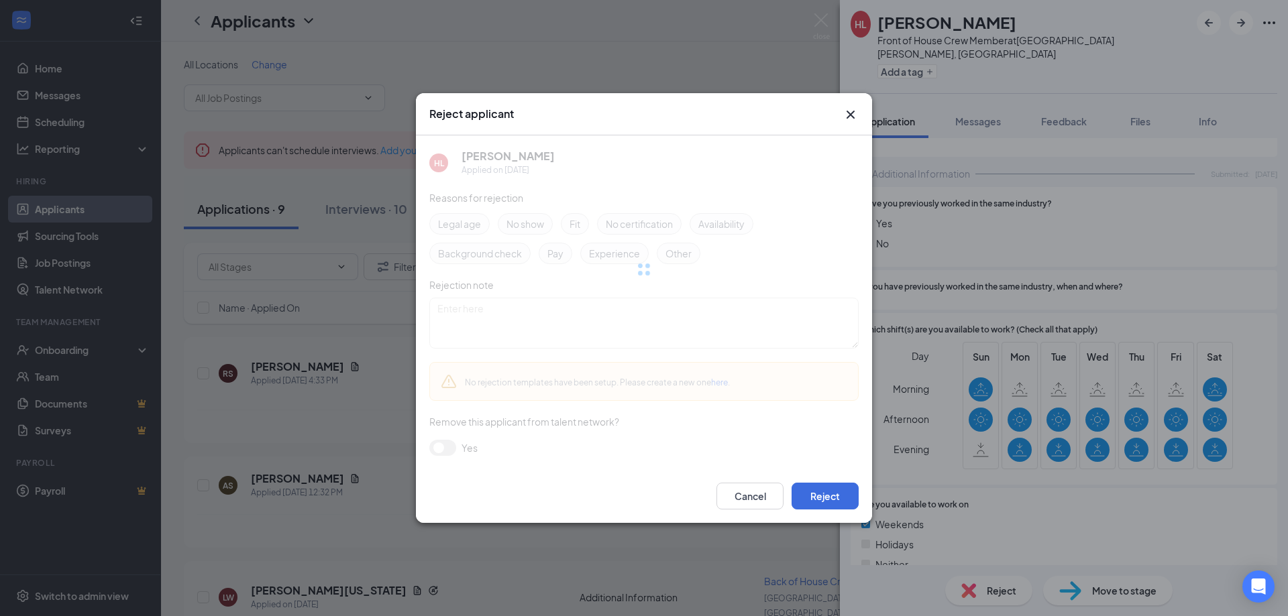
scroll to position [512, 0]
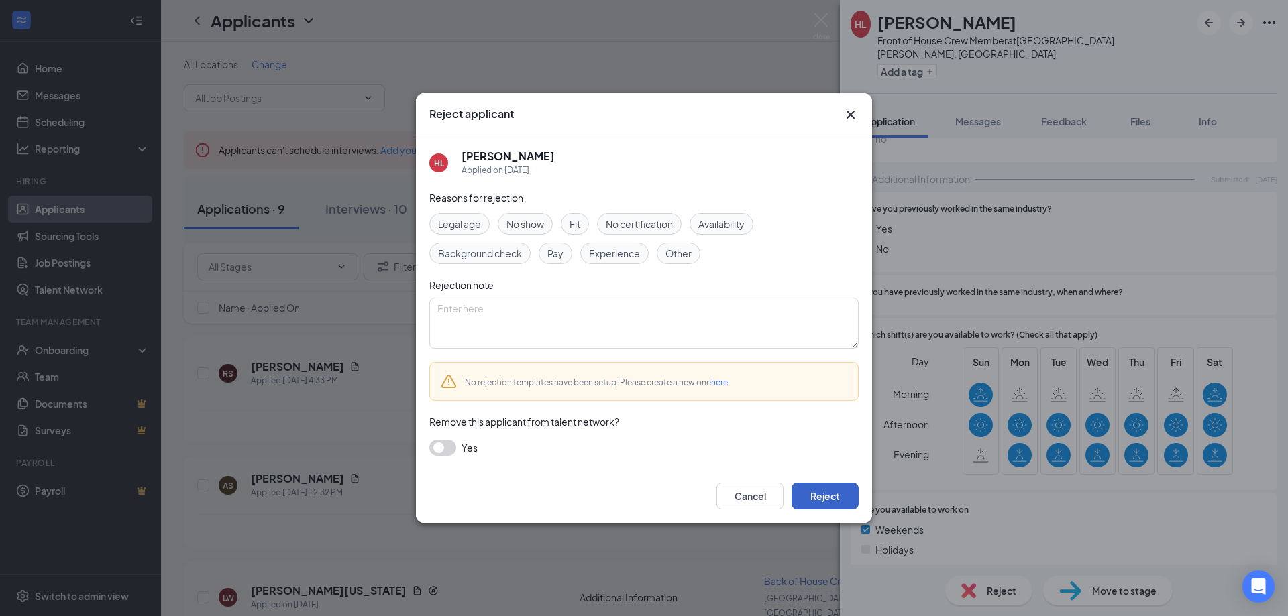
click at [847, 500] on button "Reject" at bounding box center [824, 496] width 67 height 27
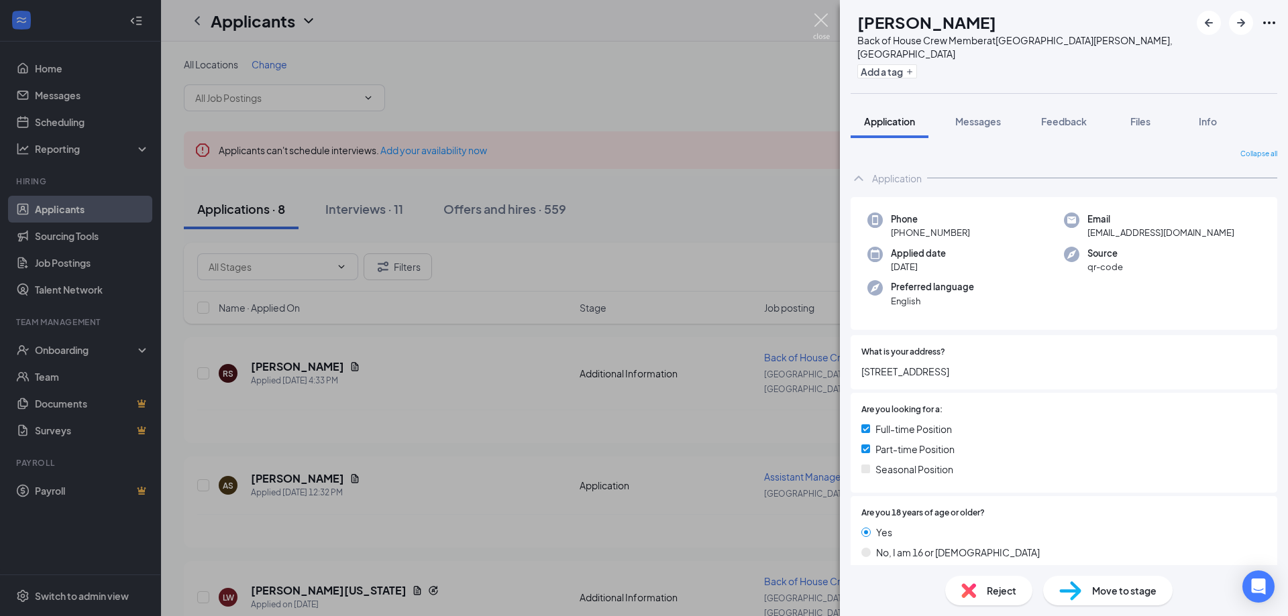
click at [820, 19] on img at bounding box center [821, 26] width 17 height 26
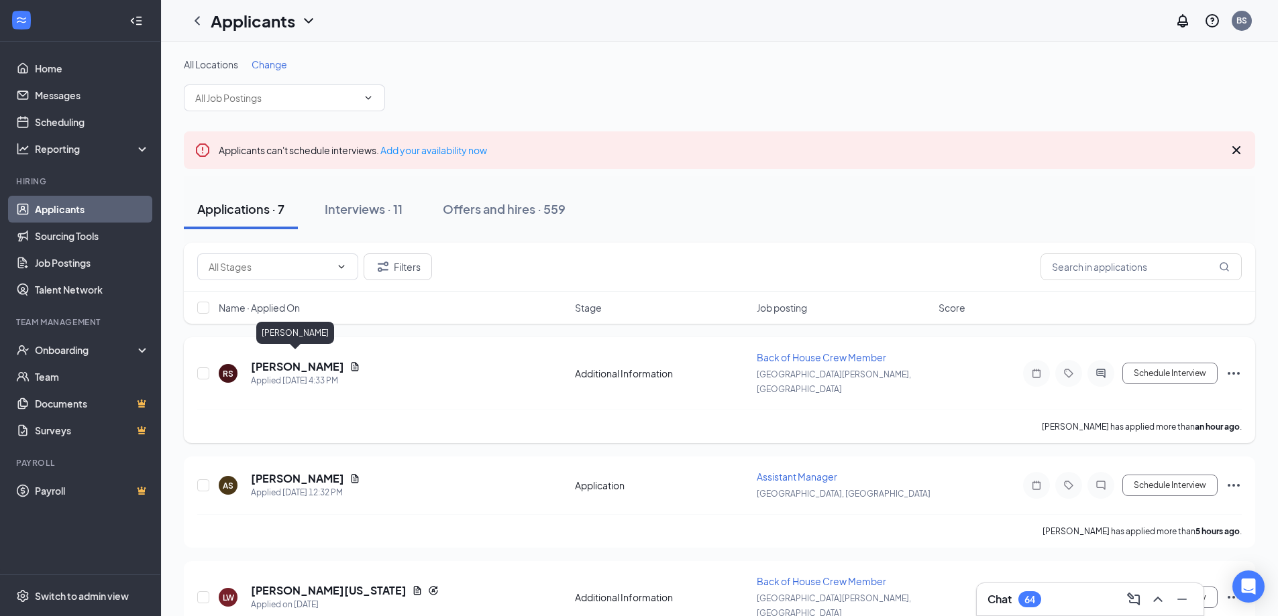
click at [305, 359] on h5 "[PERSON_NAME]" at bounding box center [297, 366] width 93 height 15
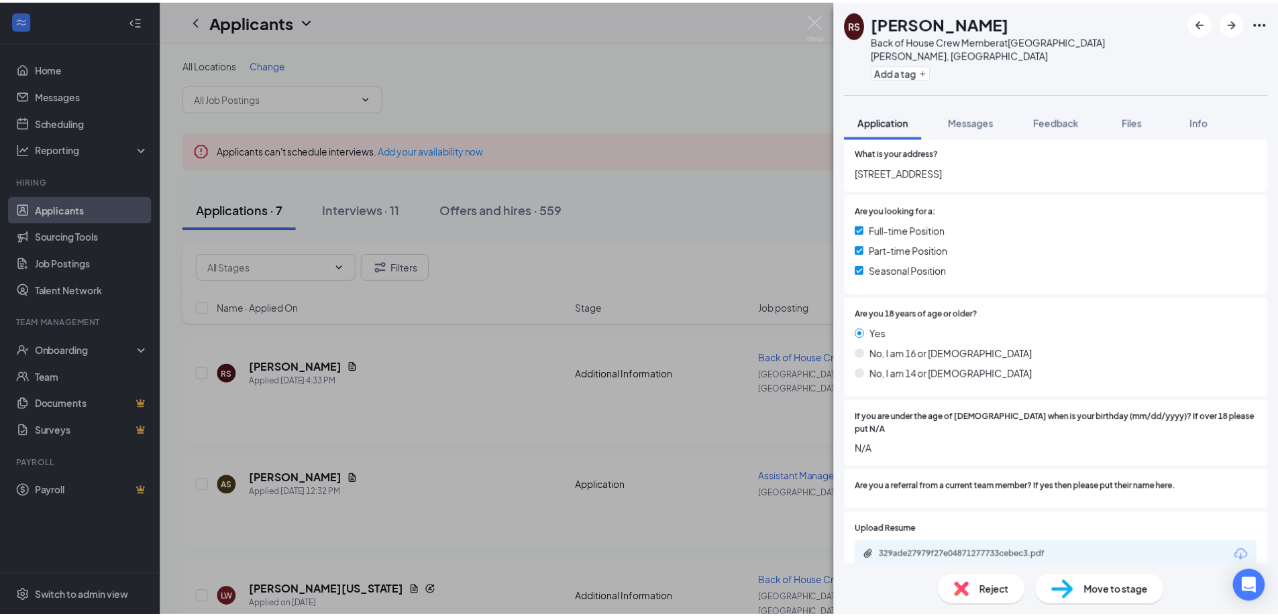
scroll to position [335, 0]
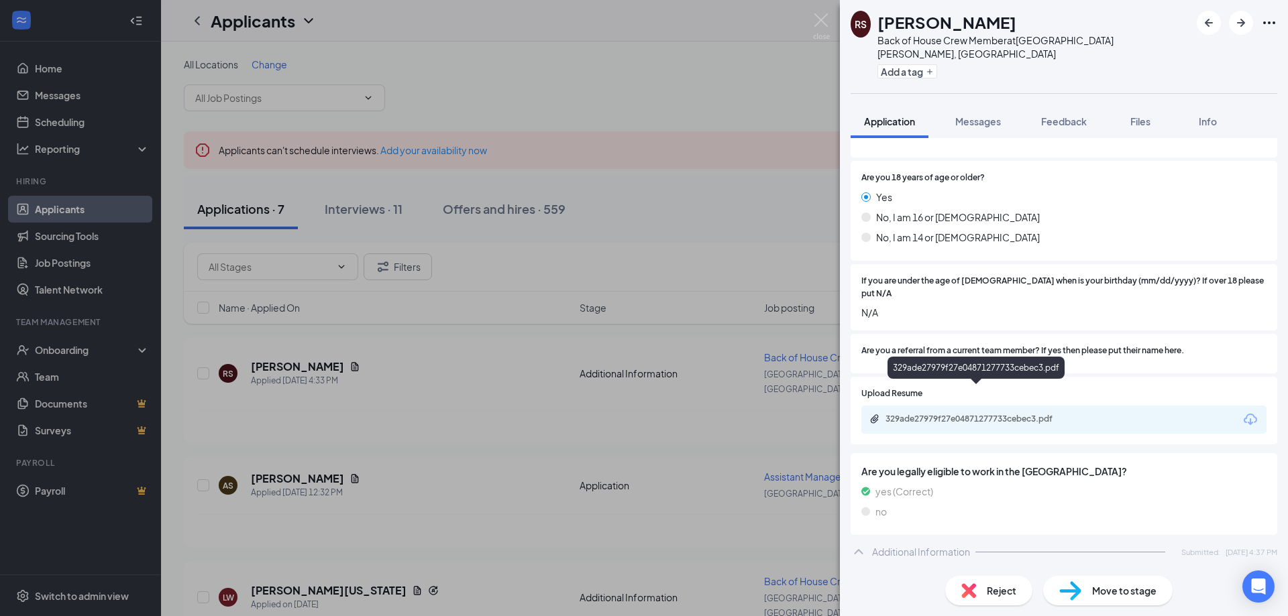
click at [951, 414] on div "329ade27979f27e04871277733cebec3.pdf" at bounding box center [979, 419] width 188 height 11
click at [819, 16] on img at bounding box center [821, 26] width 17 height 26
